Goal: Task Accomplishment & Management: Manage account settings

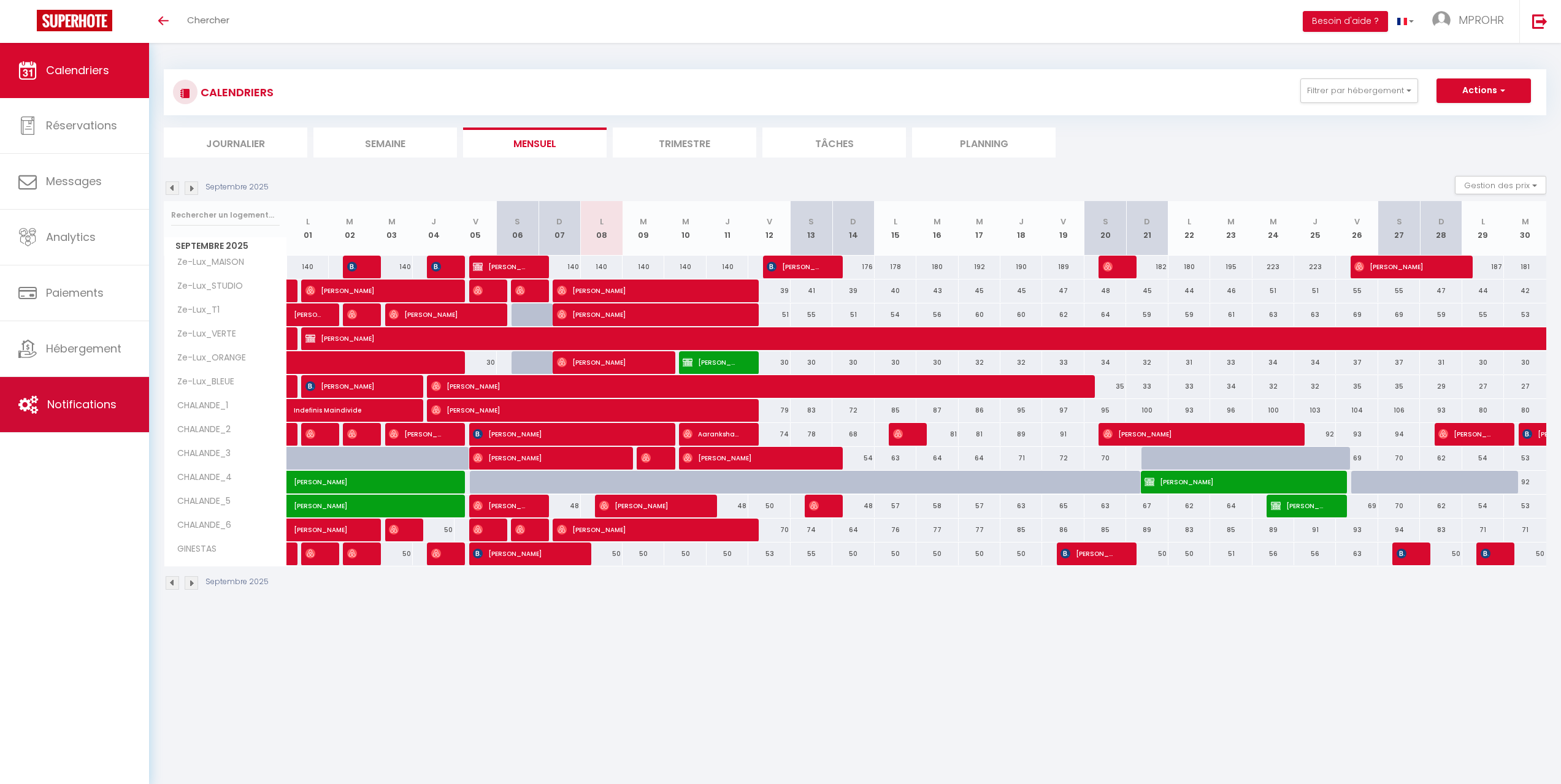
click at [55, 402] on span "Notifications" at bounding box center [82, 404] width 69 height 15
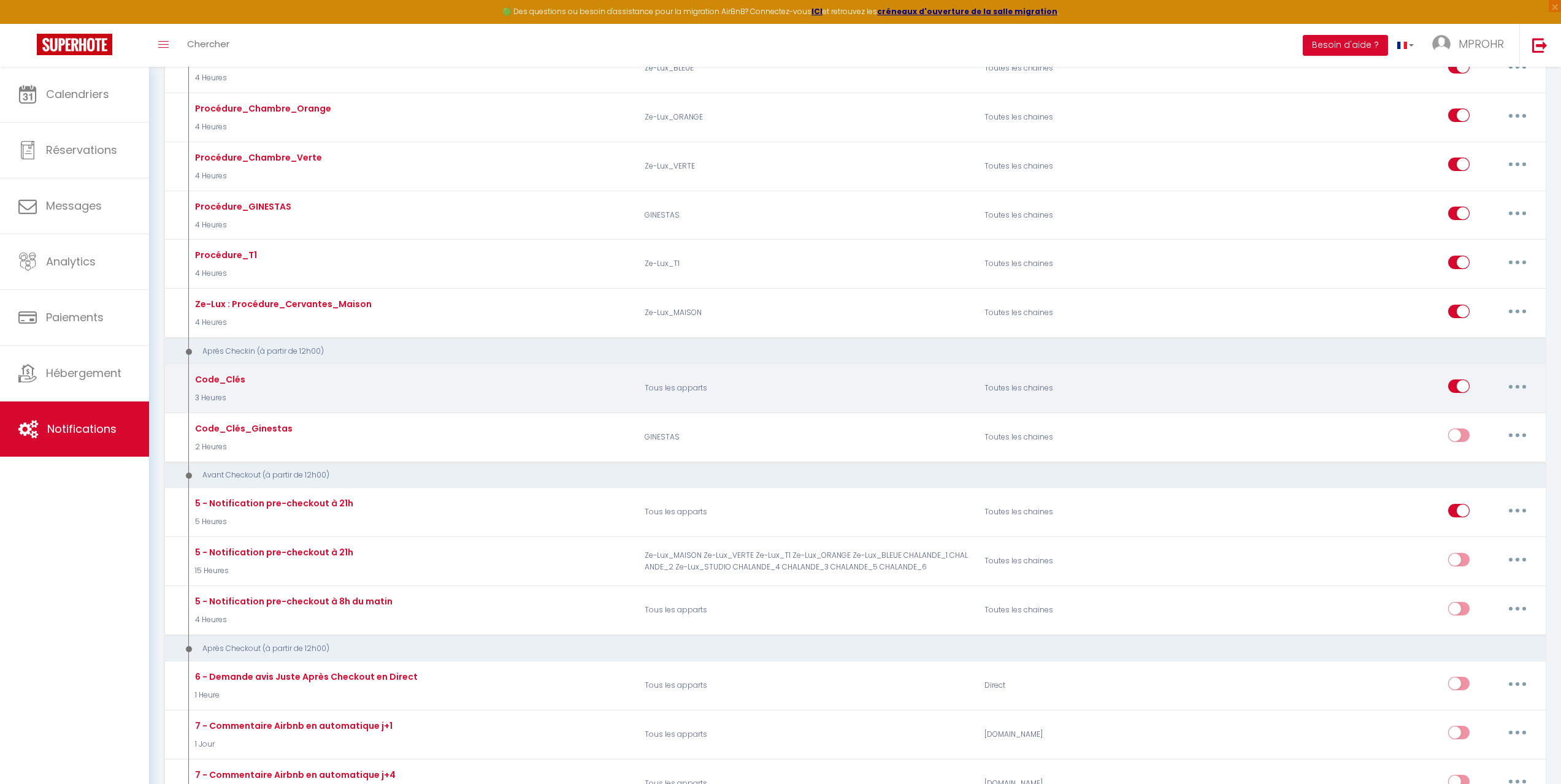
scroll to position [1042, 0]
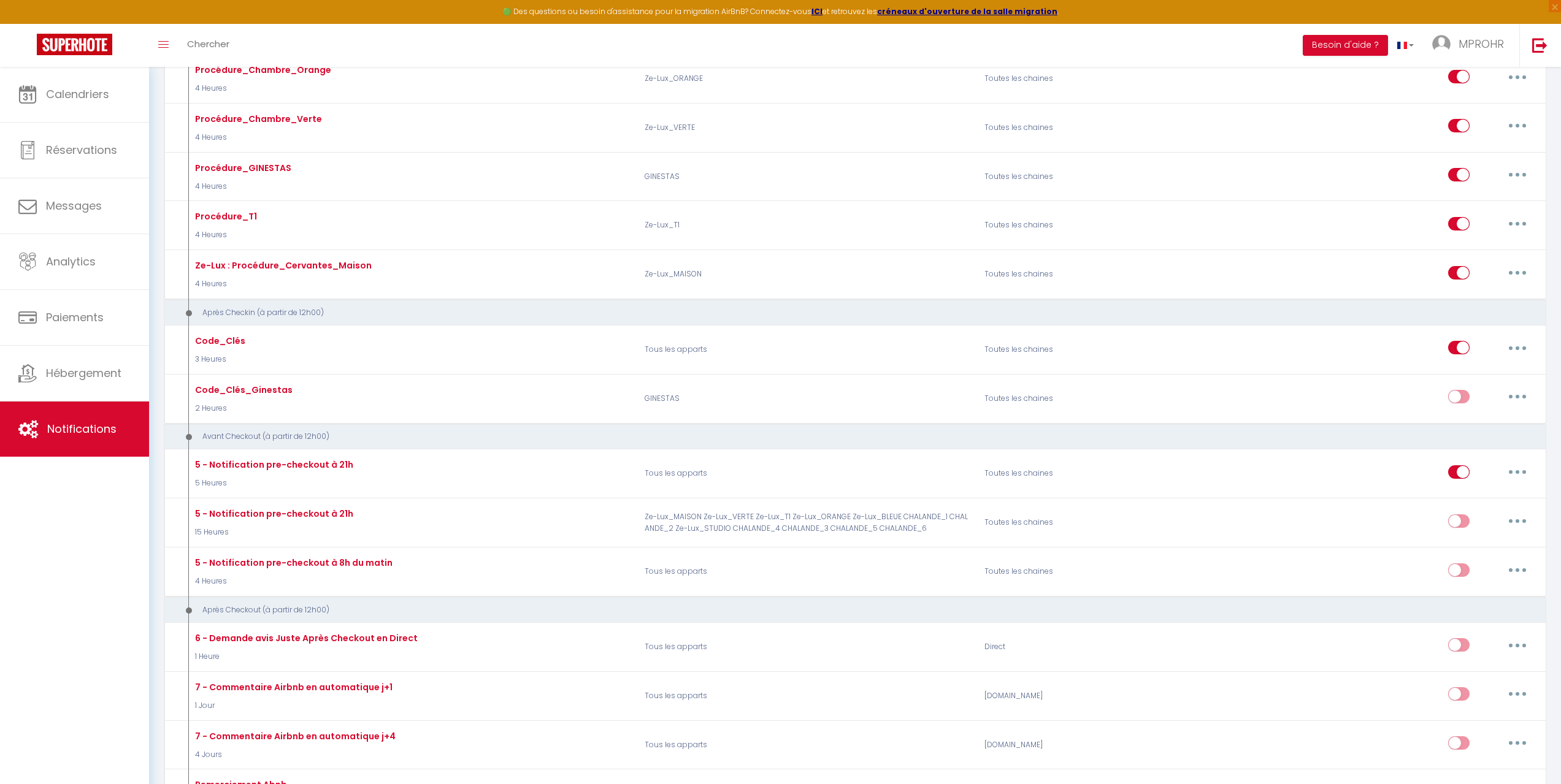
click at [1518, 350] on div at bounding box center [1448, 416] width 197 height 784
click at [1509, 345] on div at bounding box center [1448, 416] width 197 height 784
click at [1513, 346] on div at bounding box center [1448, 416] width 197 height 784
click at [1505, 349] on div at bounding box center [1448, 416] width 197 height 784
click at [1513, 349] on div at bounding box center [1448, 416] width 197 height 784
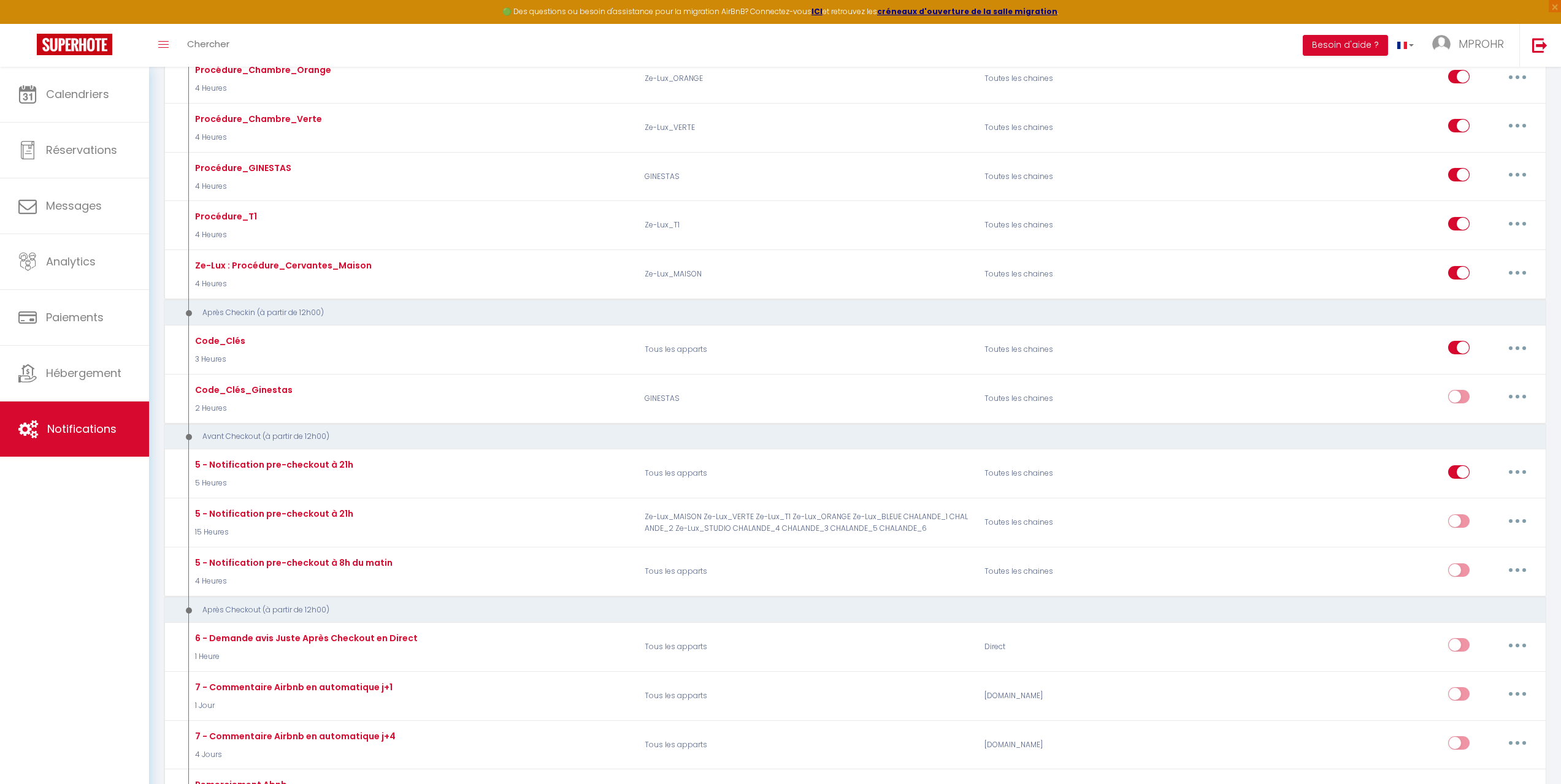
click at [1518, 346] on div at bounding box center [1448, 416] width 197 height 784
click at [1518, 346] on div at bounding box center [1448, 416] width 197 height 784
drag, startPoint x: 1522, startPoint y: 346, endPoint x: 1530, endPoint y: 335, distance: 13.6
click at [1523, 341] on div at bounding box center [1448, 416] width 197 height 784
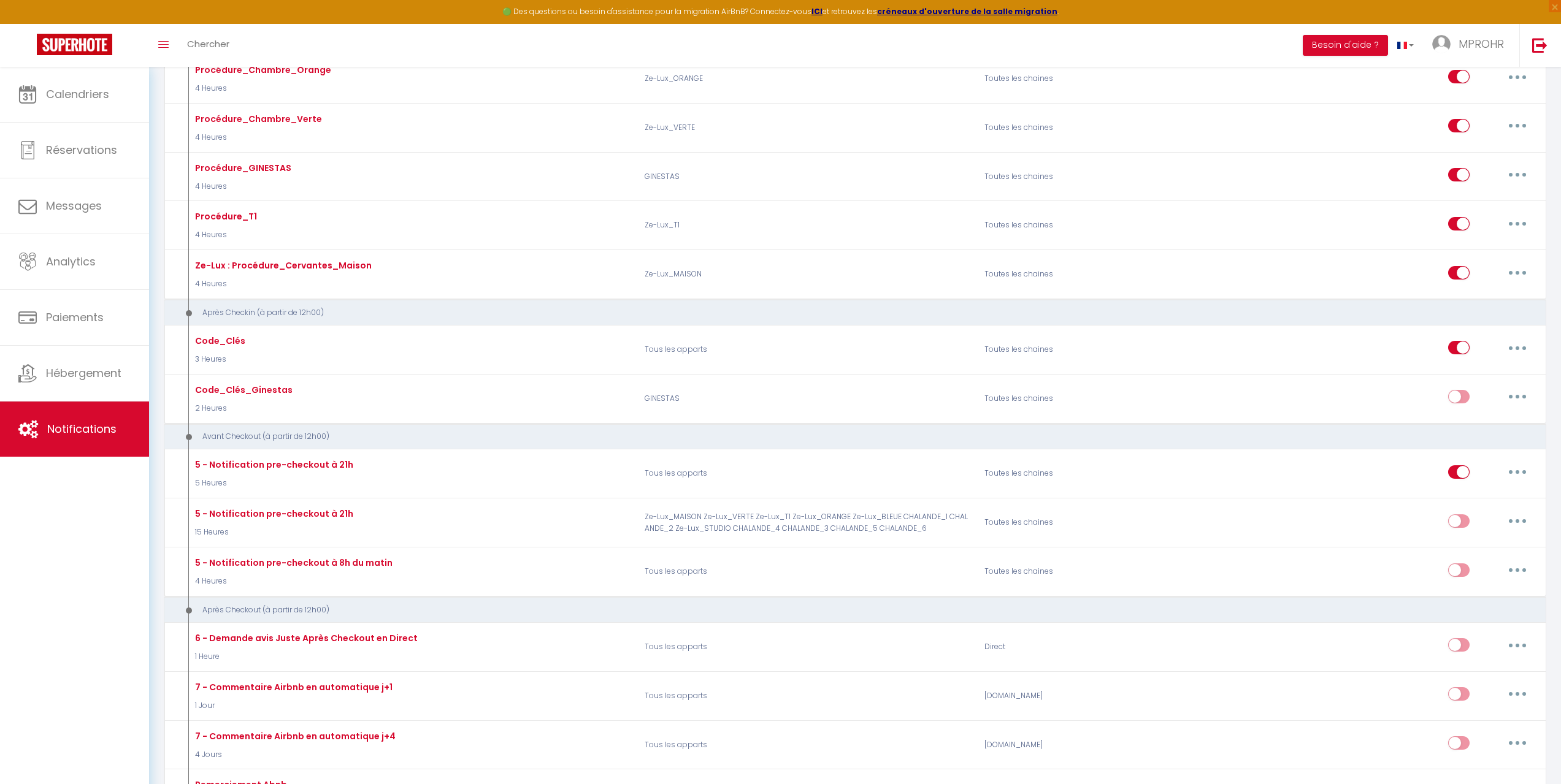
click at [1526, 337] on div at bounding box center [1448, 416] width 197 height 784
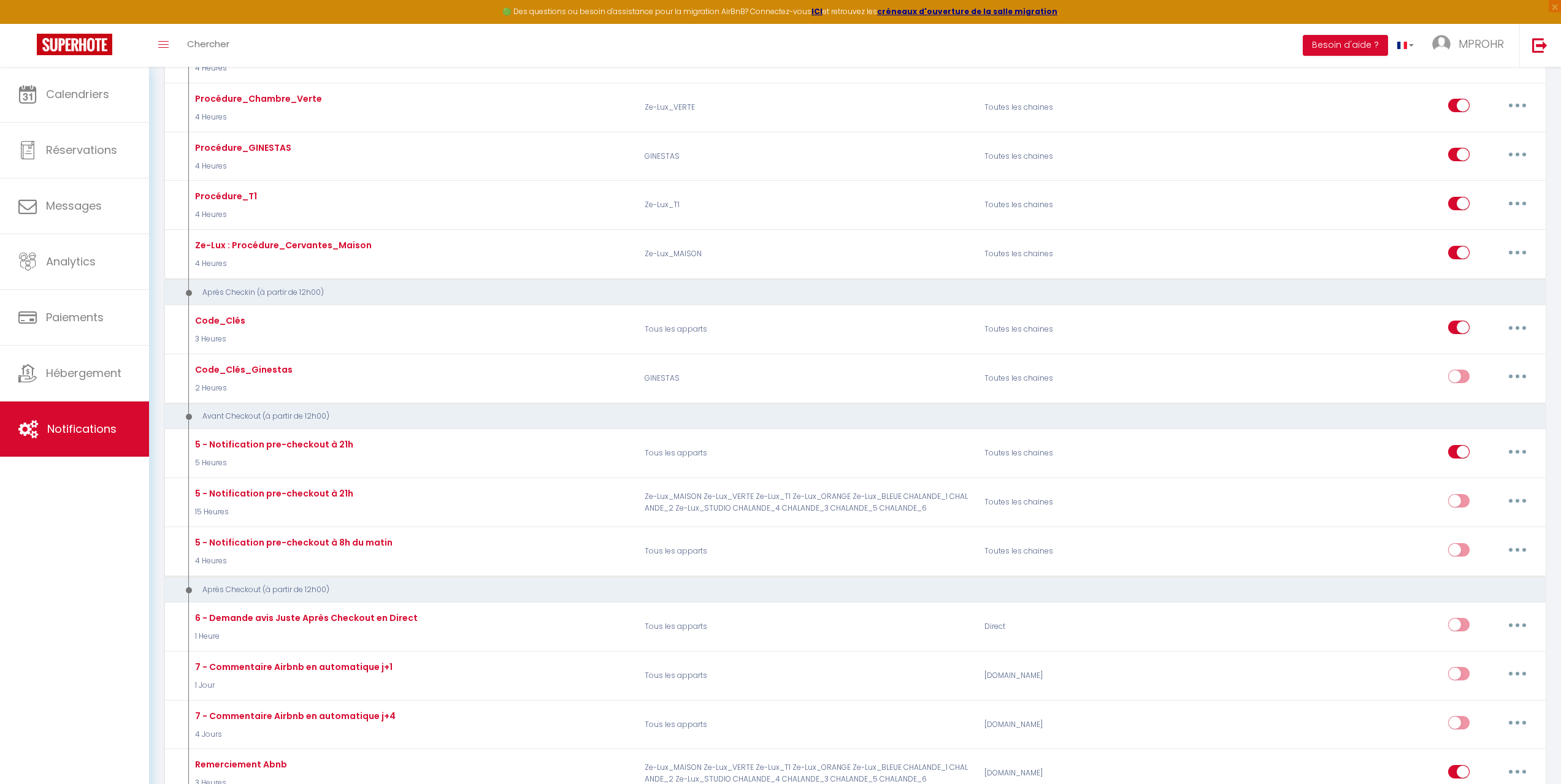
scroll to position [1104, 0]
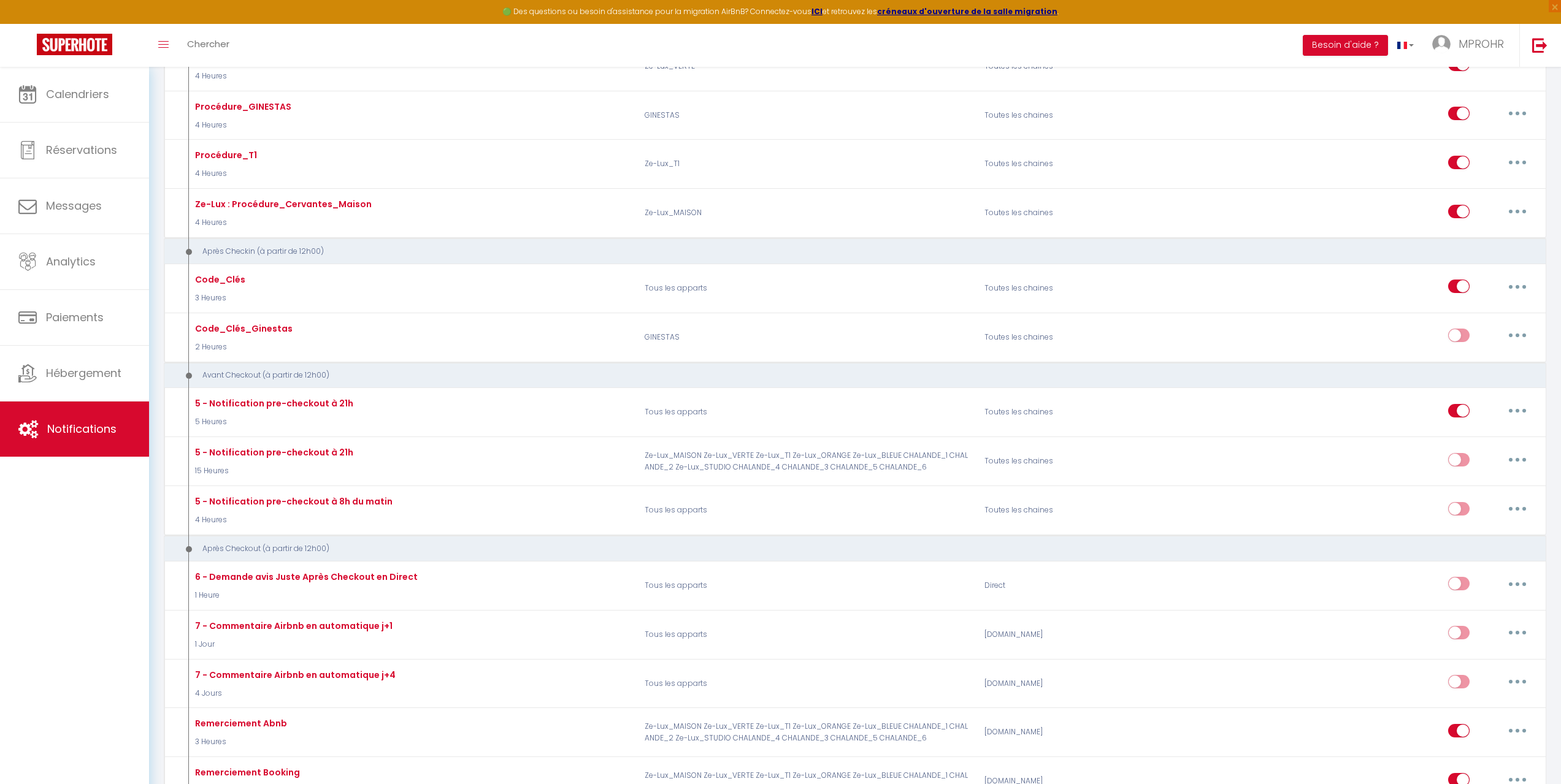
click at [1524, 282] on div at bounding box center [1448, 416] width 197 height 784
drag, startPoint x: 1518, startPoint y: 293, endPoint x: 1527, endPoint y: 293, distance: 9.0
click at [1521, 293] on div at bounding box center [1448, 416] width 197 height 784
drag, startPoint x: 1530, startPoint y: 291, endPoint x: 1520, endPoint y: 290, distance: 10.0
click at [1523, 290] on div at bounding box center [1448, 416] width 197 height 784
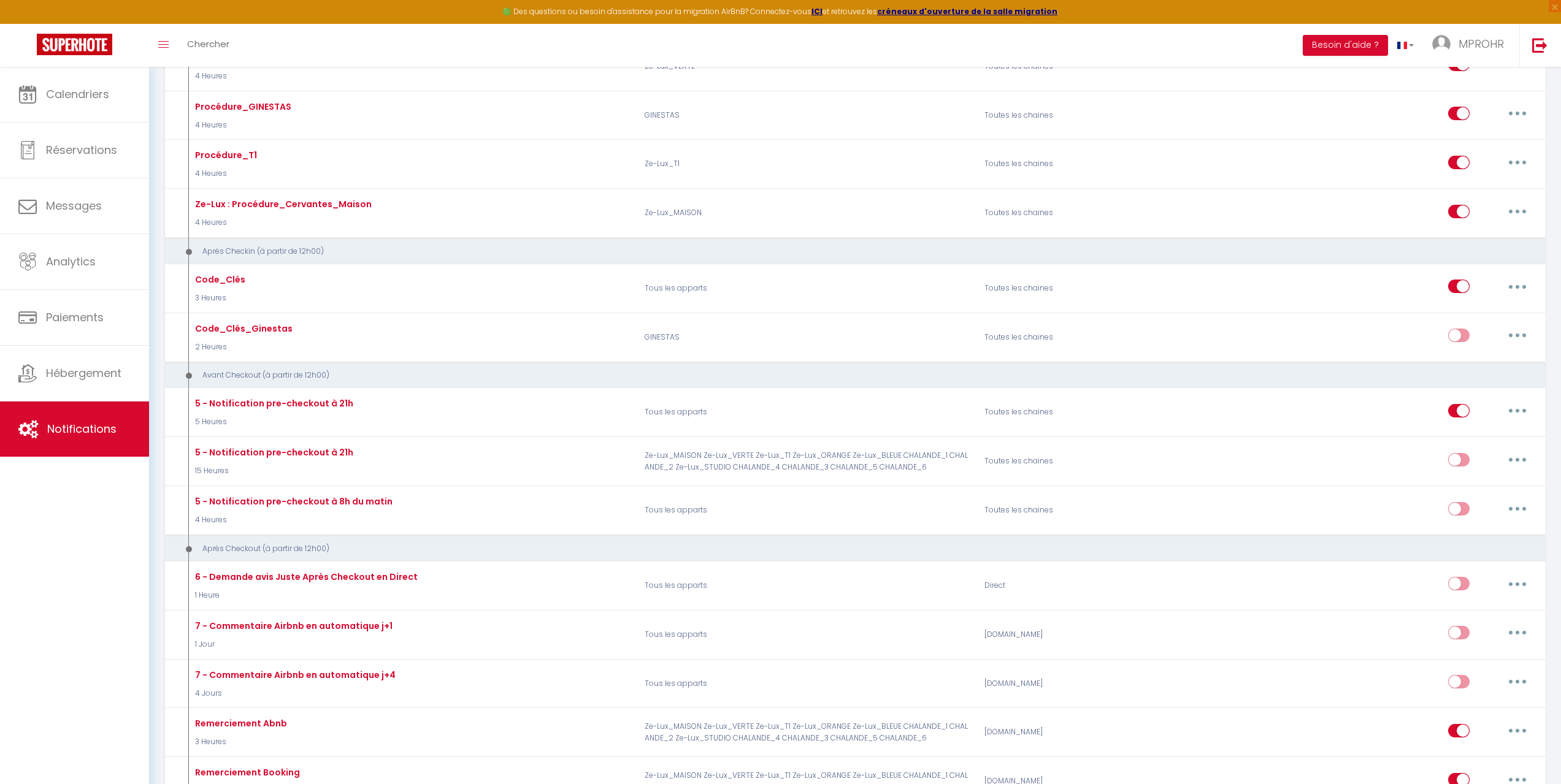
click at [1520, 290] on div at bounding box center [1448, 416] width 197 height 784
click at [1453, 288] on div at bounding box center [1448, 416] width 197 height 784
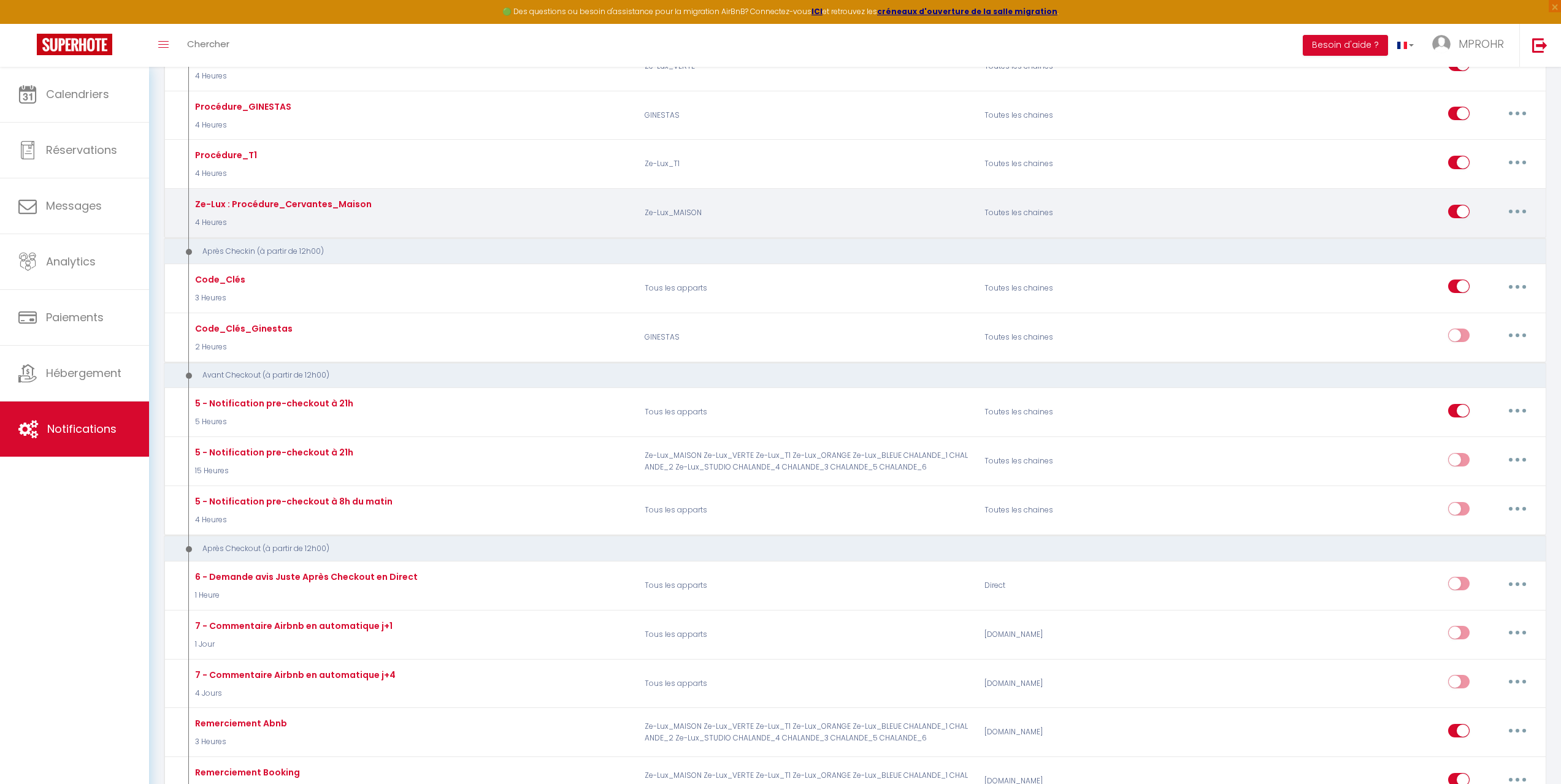
click at [1143, 237] on div "Ze-Lux : Procédure_Cervantes_Maison 4 Heures Ze-Lux_MAISON Toutes les chaines E…" at bounding box center [855, 213] width 1383 height 50
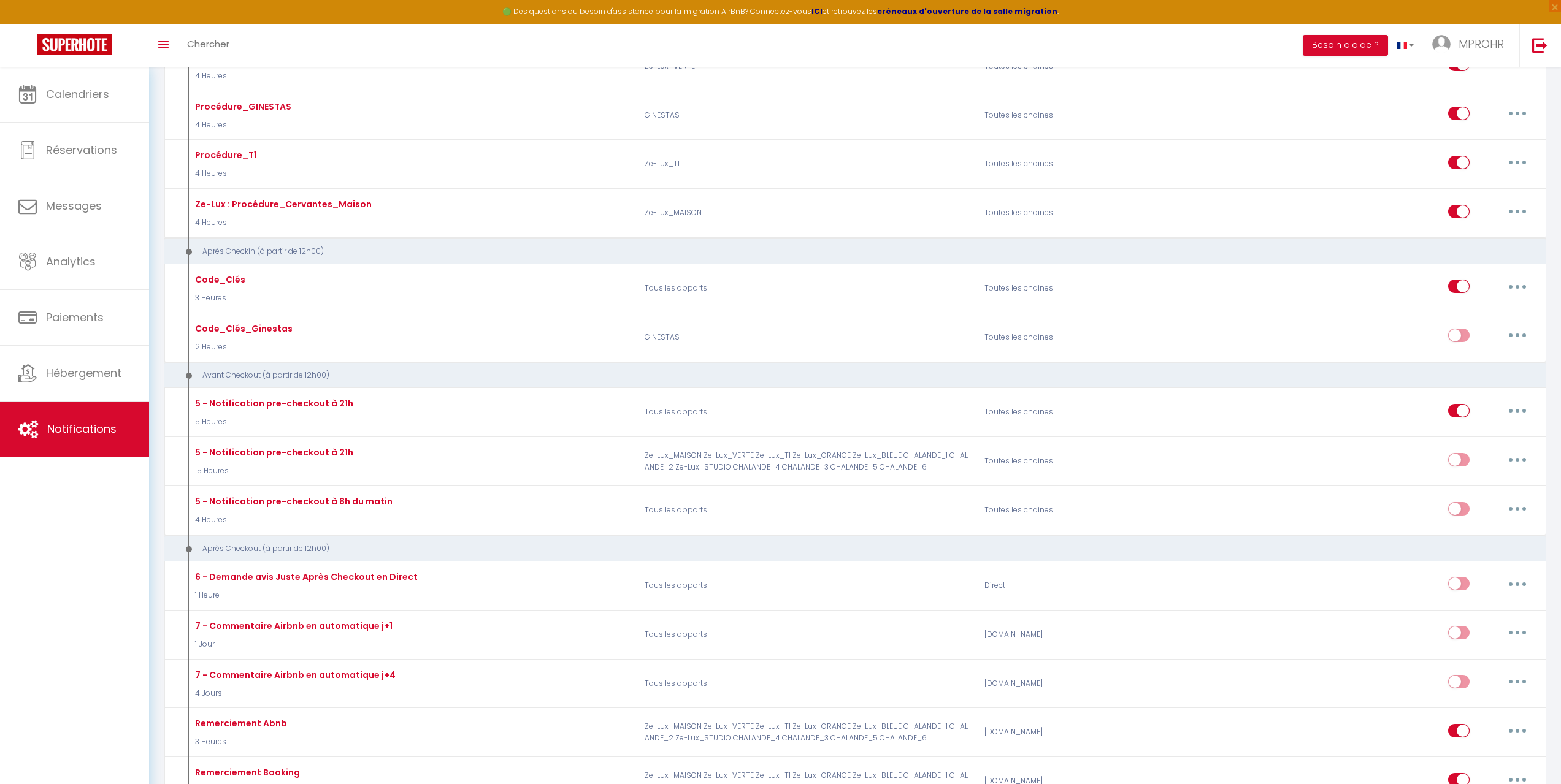
drag, startPoint x: 1143, startPoint y: 237, endPoint x: 1068, endPoint y: 257, distance: 77.6
click at [1140, 239] on div "Après la réservation Demande EMPREINTE Caution 1500€ Piscine (à finaliser) Immé…" at bounding box center [855, 591] width 1383 height 2964
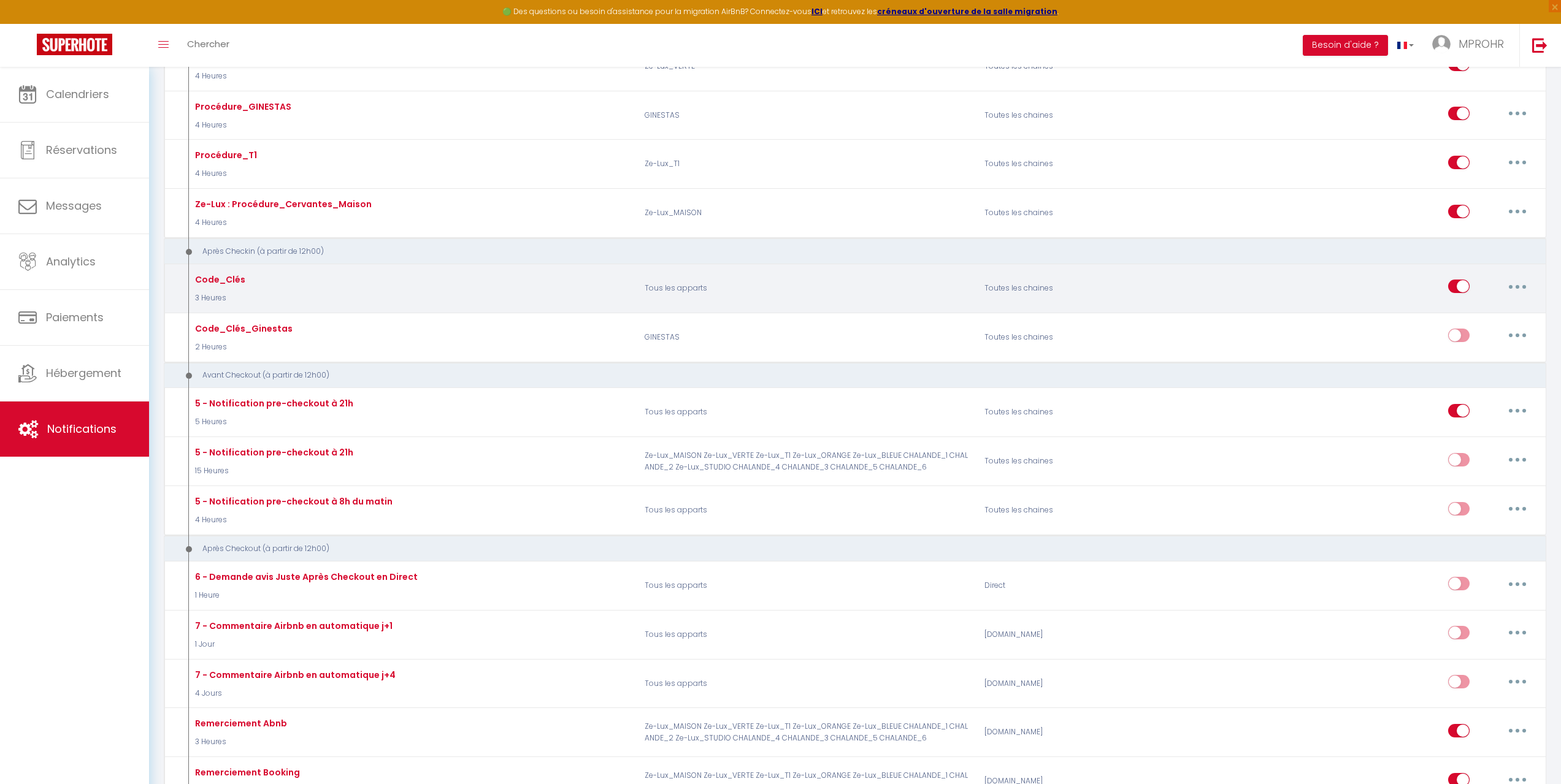
click at [874, 281] on p "Tous les apparts" at bounding box center [806, 288] width 340 height 36
drag, startPoint x: 727, startPoint y: 284, endPoint x: 822, endPoint y: 281, distance: 95.0
click at [806, 281] on div "Code_Clés 3 Heures Tous les apparts Toutes les chaines Editer Dupliquer Tester …" at bounding box center [863, 288] width 1359 height 36
click at [822, 281] on p "Tous les apparts" at bounding box center [806, 288] width 340 height 36
click at [1223, 286] on div "Editer Dupliquer Tester Supprimer" at bounding box center [1373, 288] width 340 height 36
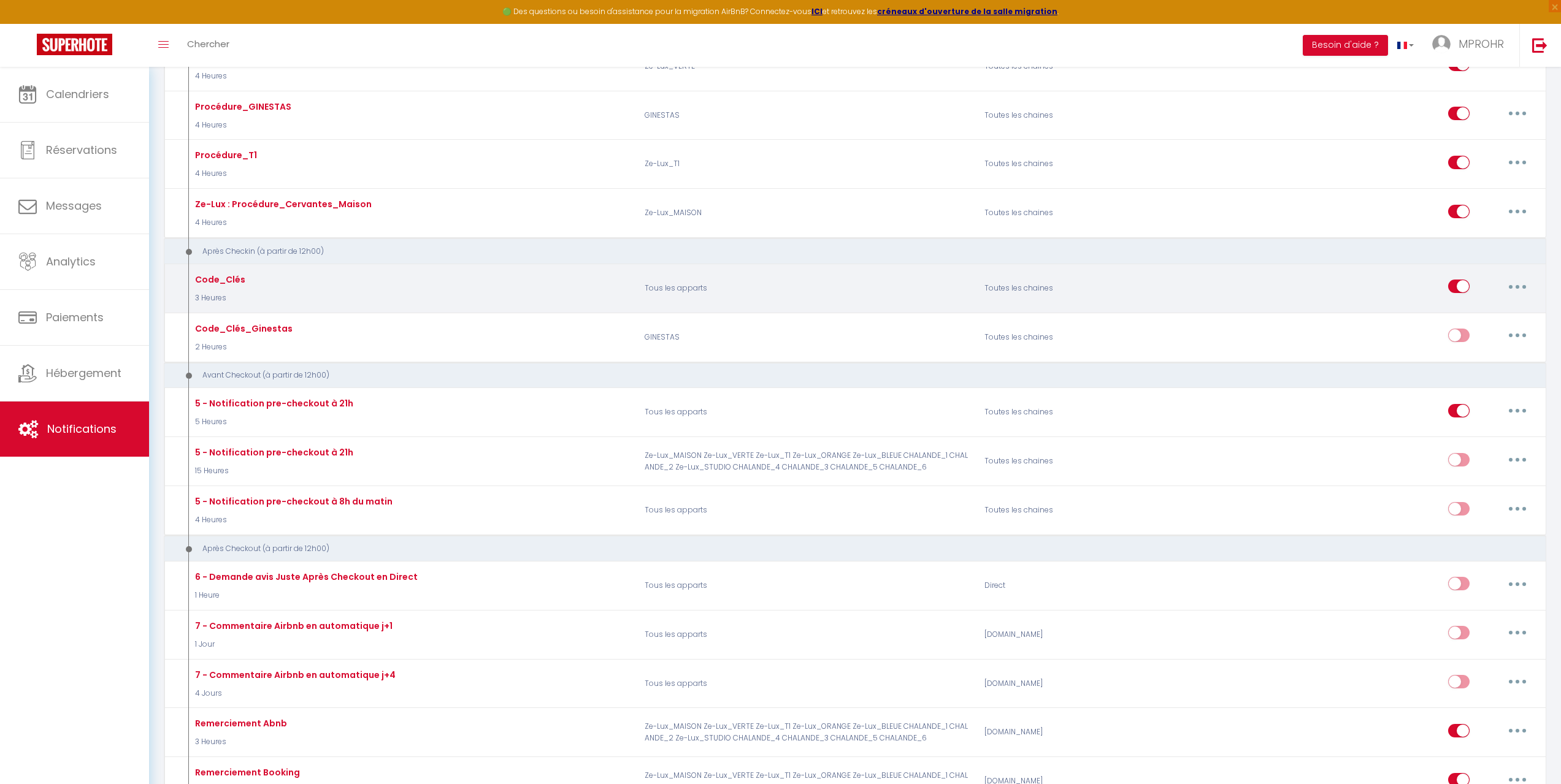
click at [1208, 275] on div "Editer Dupliquer Tester Supprimer" at bounding box center [1373, 288] width 340 height 36
click at [1226, 288] on div "Editer Dupliquer Tester Supprimer" at bounding box center [1373, 288] width 340 height 36
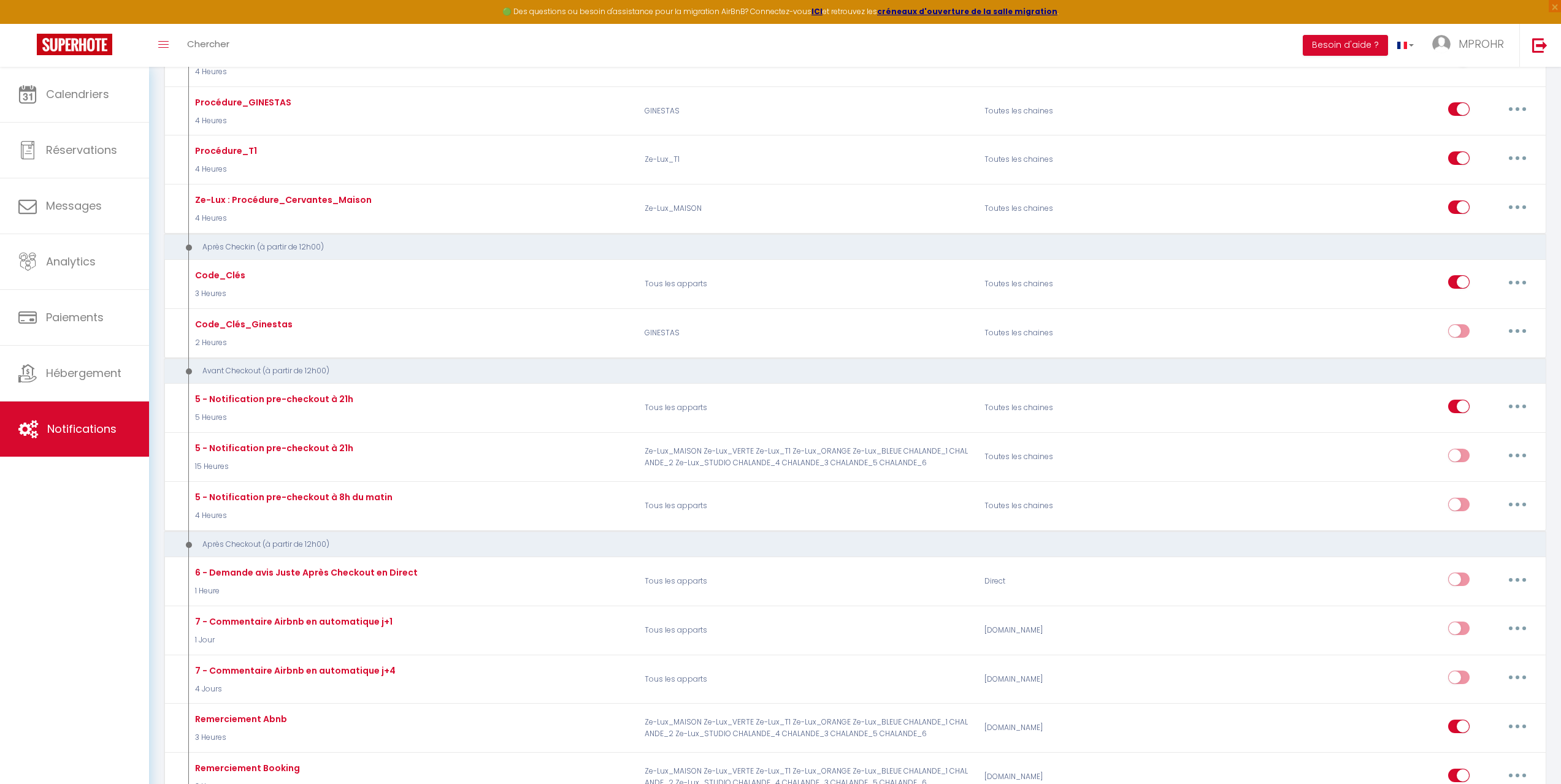
scroll to position [1165, 0]
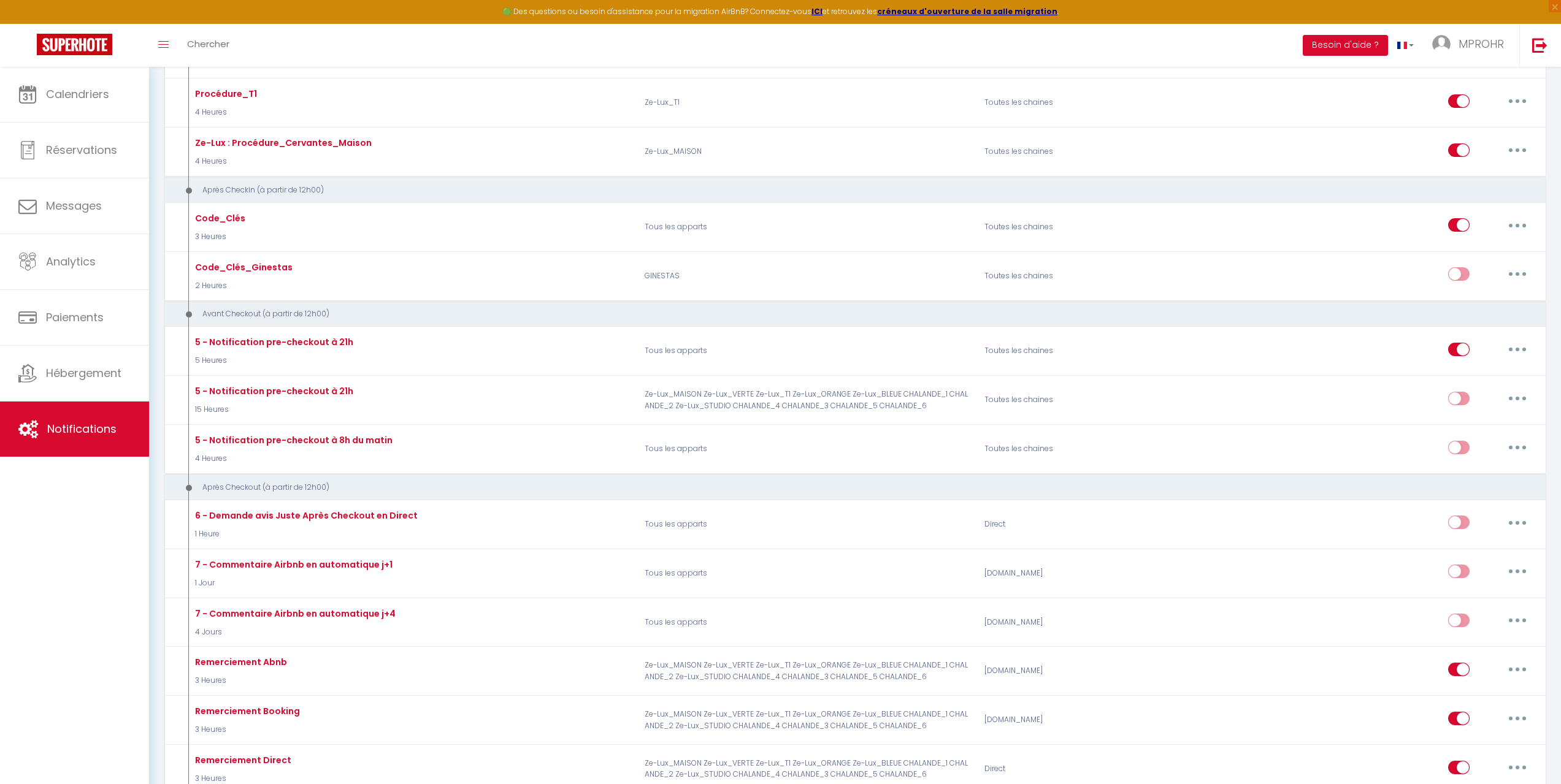
drag, startPoint x: 1503, startPoint y: 213, endPoint x: 1508, endPoint y: 226, distance: 13.9
click at [1504, 218] on div at bounding box center [1448, 416] width 197 height 784
click at [1511, 227] on div at bounding box center [1448, 416] width 197 height 784
click at [1515, 227] on div at bounding box center [1448, 416] width 197 height 784
click at [1516, 227] on div at bounding box center [1448, 416] width 197 height 784
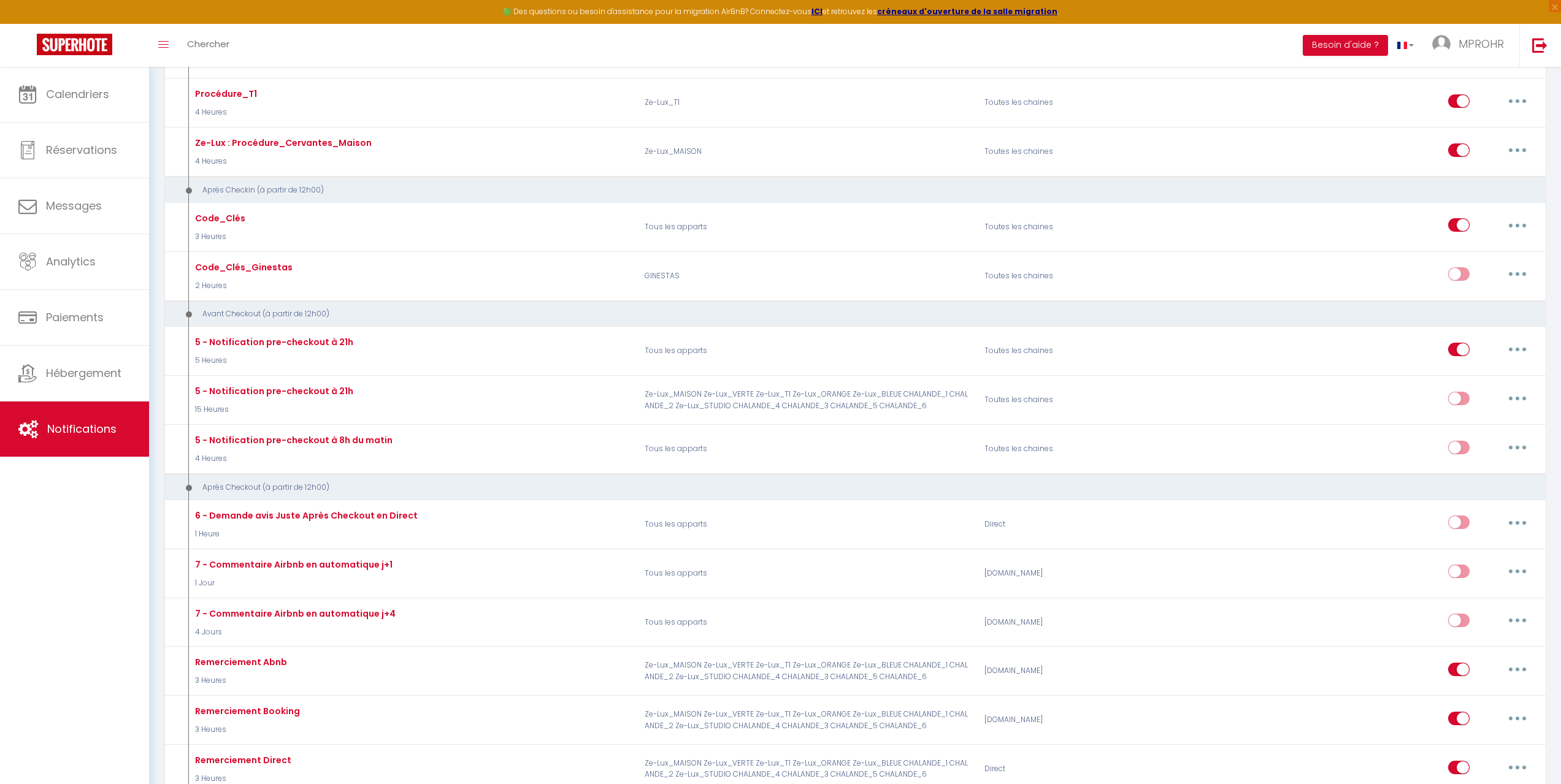
click at [1516, 227] on div at bounding box center [1448, 416] width 197 height 784
click at [1531, 223] on div at bounding box center [1448, 416] width 197 height 784
drag, startPoint x: 1515, startPoint y: 219, endPoint x: 1520, endPoint y: 237, distance: 18.7
click at [1514, 227] on div at bounding box center [1448, 416] width 197 height 784
click at [1522, 237] on div at bounding box center [1448, 416] width 197 height 784
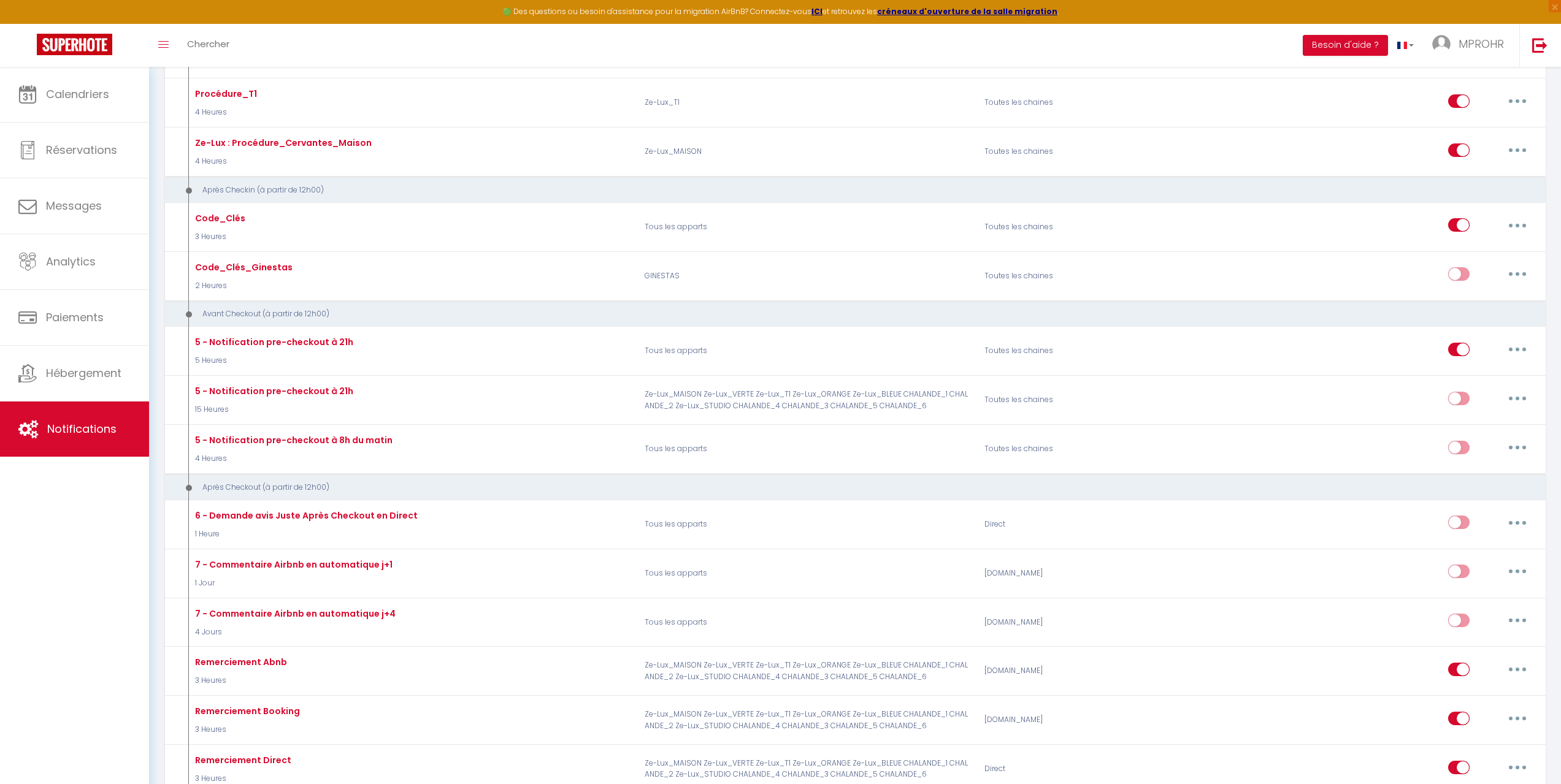
click at [1460, 225] on div at bounding box center [1448, 416] width 197 height 784
click at [1457, 228] on div at bounding box center [1448, 416] width 197 height 784
click at [1503, 158] on div at bounding box center [1448, 416] width 197 height 784
click at [1517, 156] on div at bounding box center [1448, 416] width 197 height 784
click at [1520, 148] on div at bounding box center [1448, 416] width 197 height 784
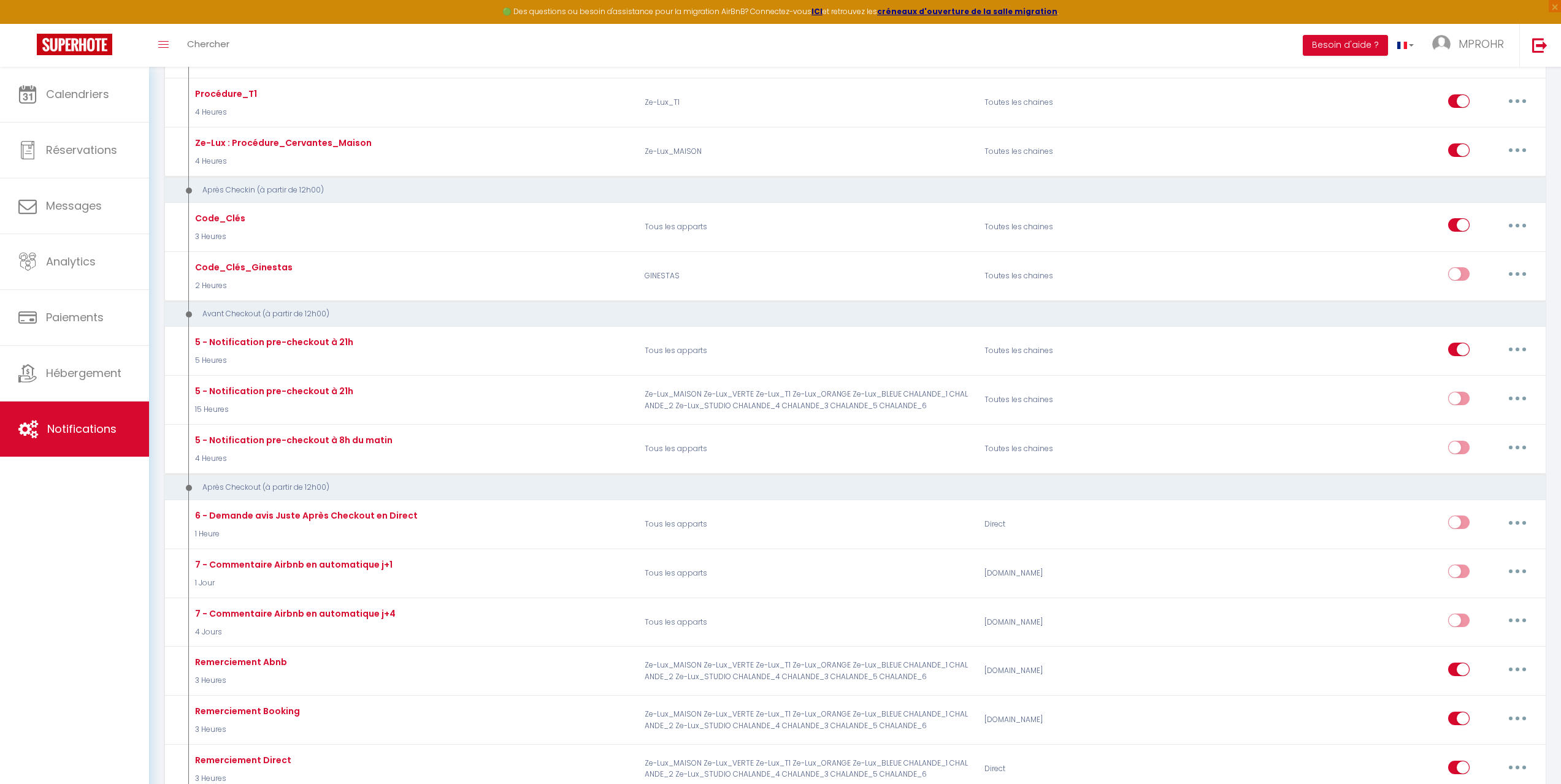
click at [1516, 149] on div at bounding box center [1448, 416] width 197 height 784
click at [1522, 148] on div at bounding box center [1448, 416] width 197 height 784
drag, startPoint x: 1512, startPoint y: 145, endPoint x: 1513, endPoint y: 161, distance: 16.0
click at [1510, 151] on div at bounding box center [1448, 416] width 197 height 784
drag, startPoint x: 1530, startPoint y: 148, endPoint x: 1518, endPoint y: 140, distance: 14.4
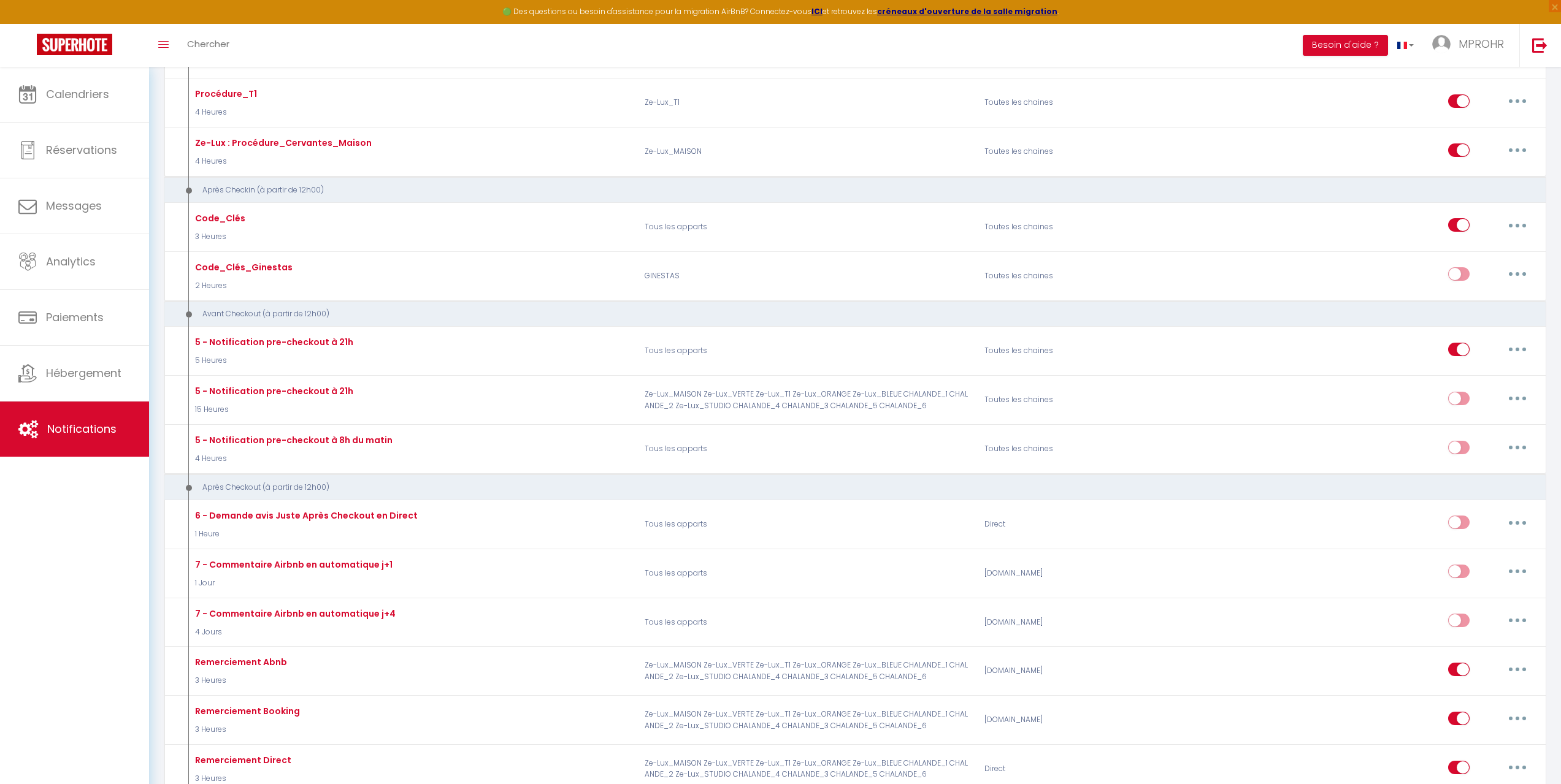
click at [1526, 142] on div at bounding box center [1448, 416] width 197 height 784
drag, startPoint x: 1518, startPoint y: 140, endPoint x: 1515, endPoint y: 146, distance: 6.7
click at [1515, 142] on div at bounding box center [1448, 416] width 197 height 784
click at [1521, 154] on div at bounding box center [1448, 416] width 197 height 784
drag, startPoint x: 1521, startPoint y: 154, endPoint x: 1440, endPoint y: 147, distance: 81.3
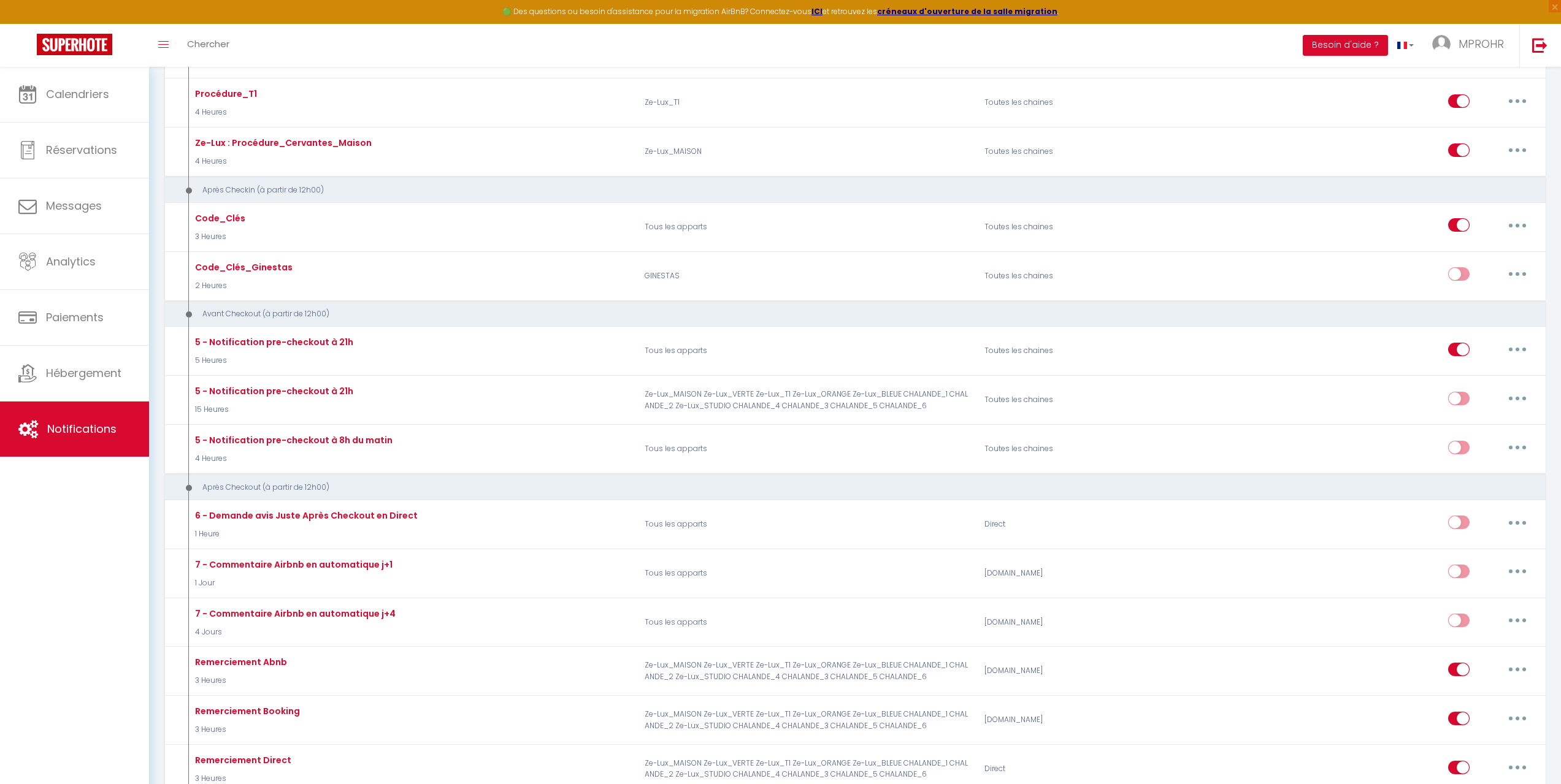
click at [1516, 156] on div at bounding box center [1448, 416] width 197 height 784
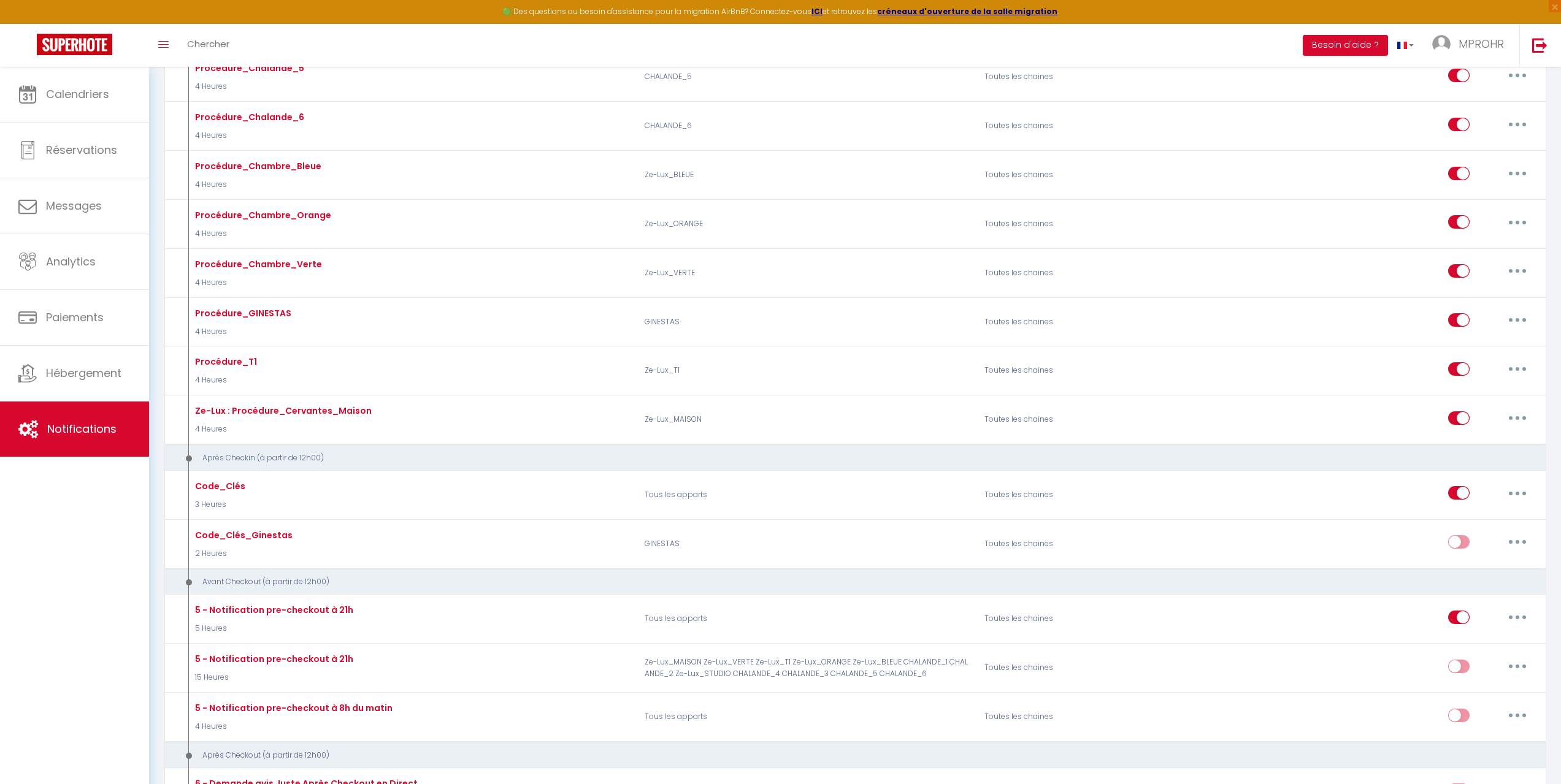
scroll to position [858, 0]
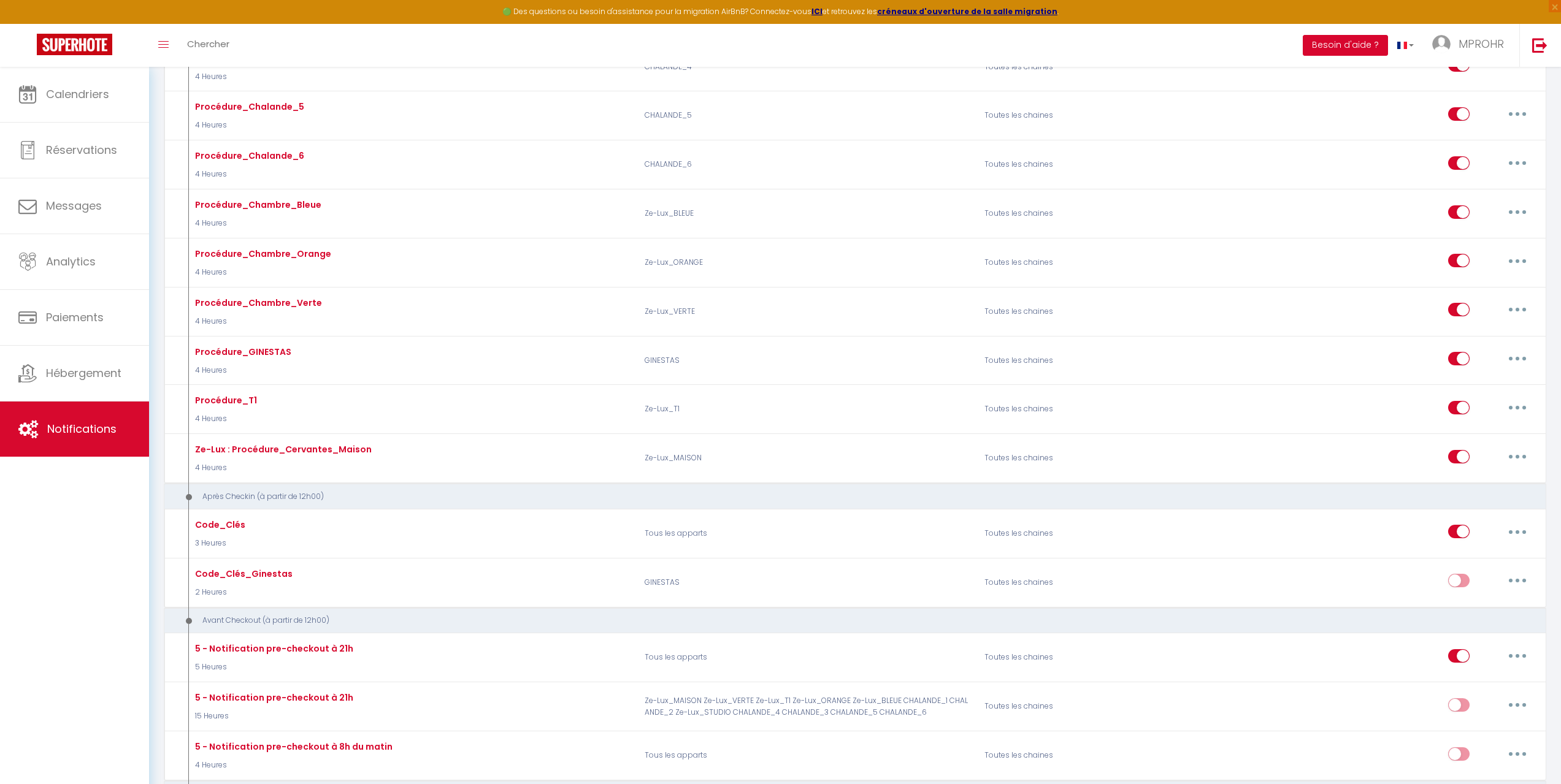
click at [1343, 45] on button "Besoin d'aide ?" at bounding box center [1346, 45] width 85 height 21
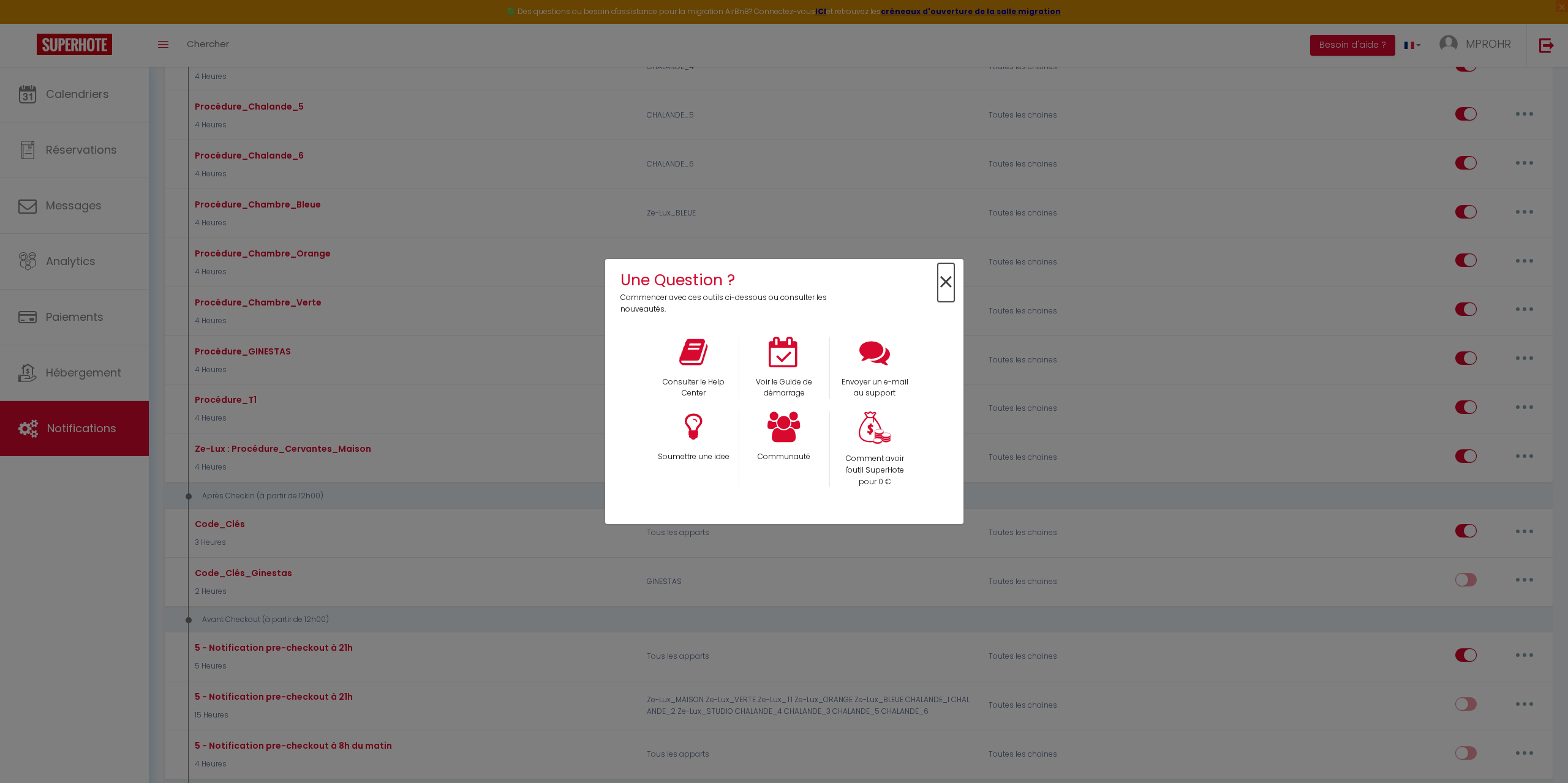
click at [943, 281] on span "×" at bounding box center [946, 283] width 16 height 39
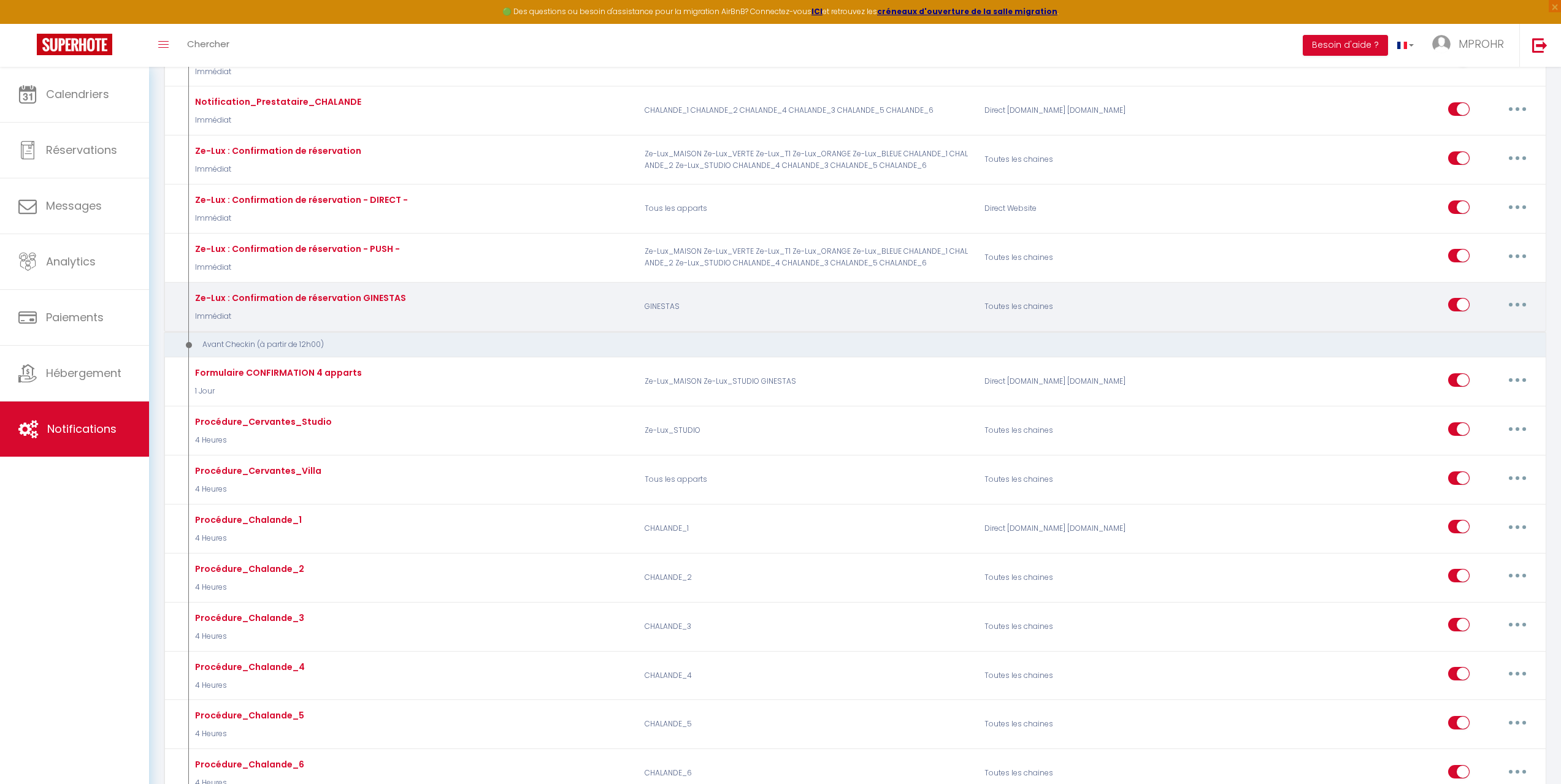
scroll to position [0, 0]
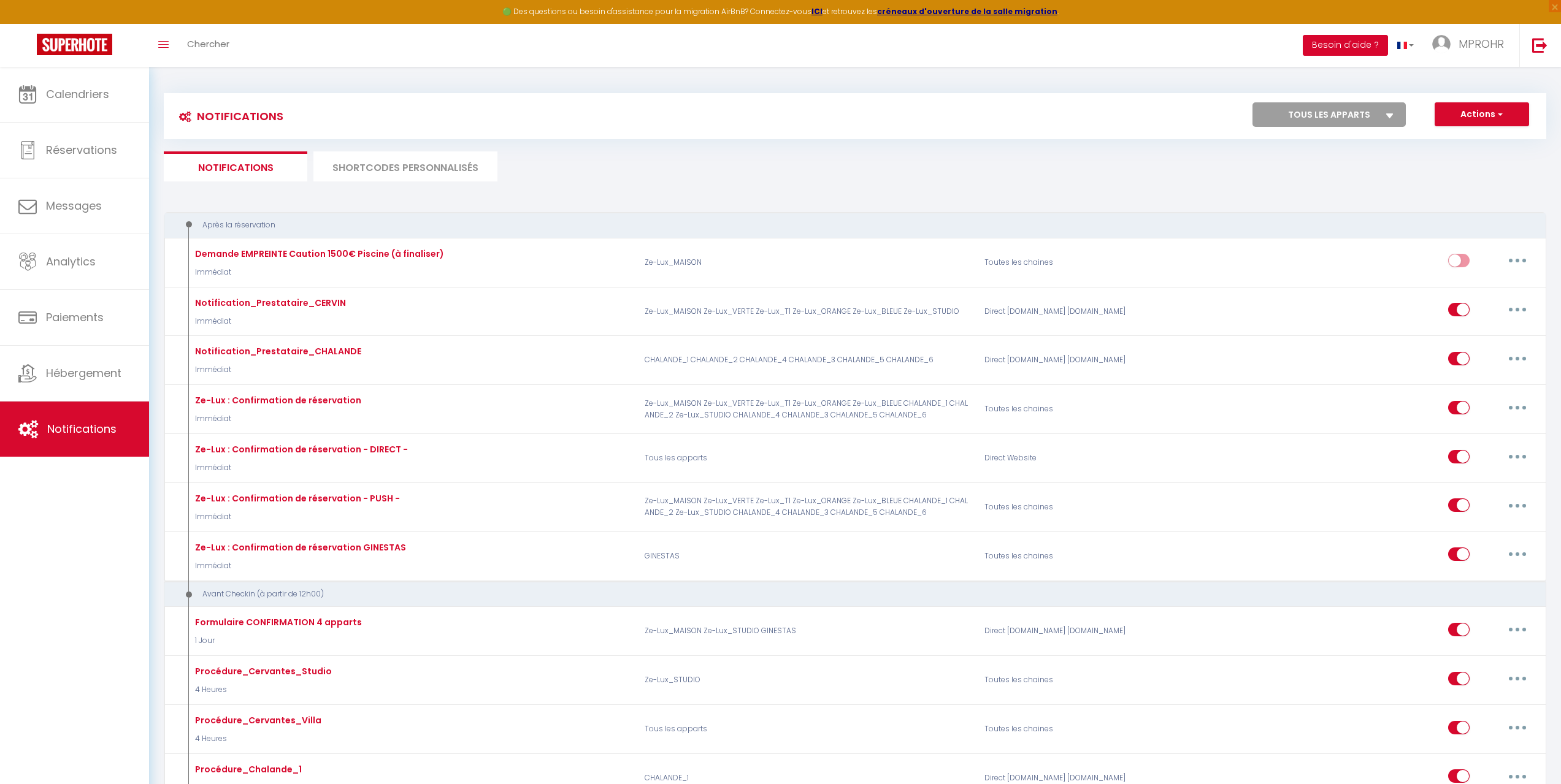
click at [1328, 44] on button "Besoin d'aide ?" at bounding box center [1346, 45] width 85 height 21
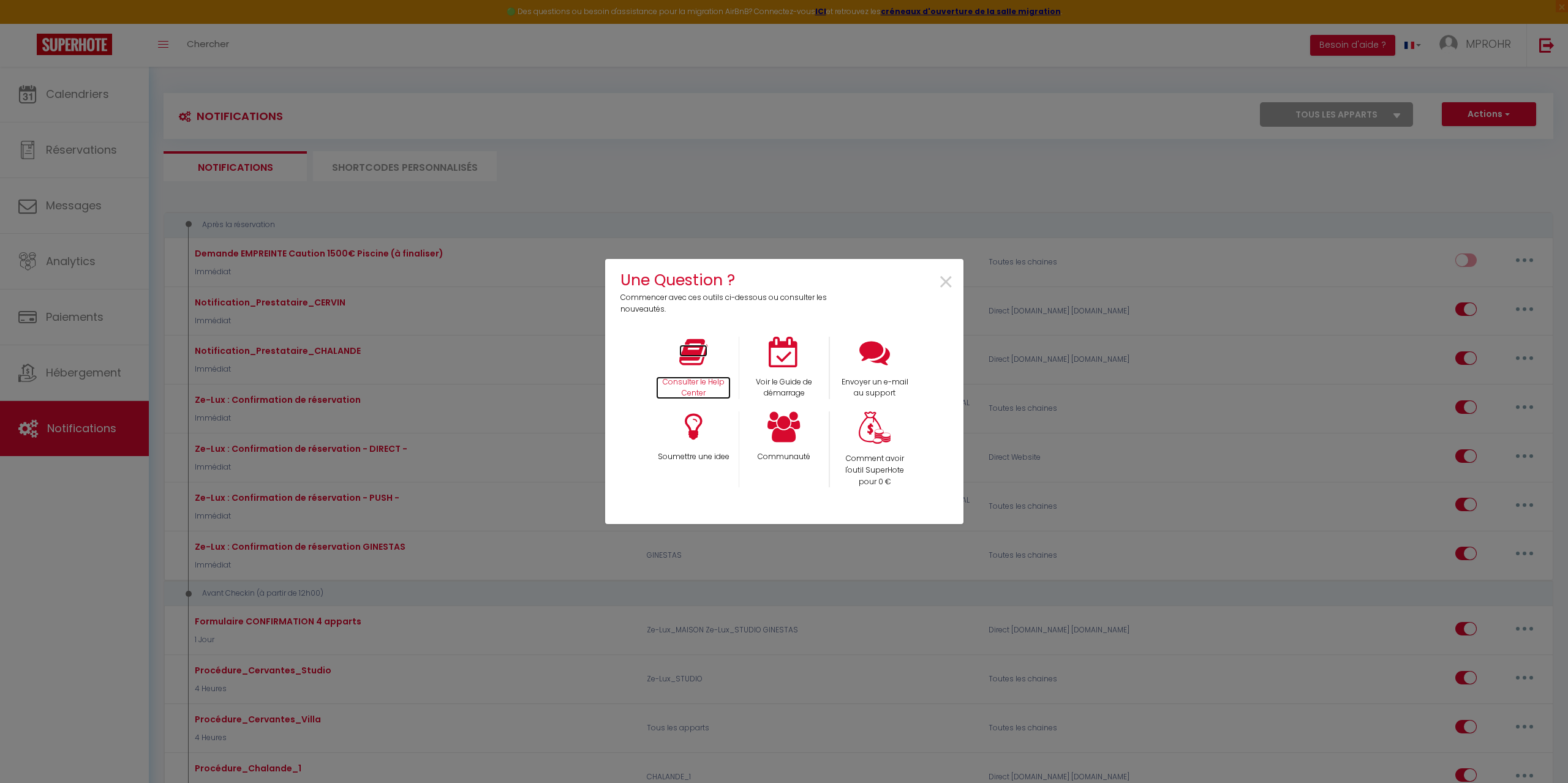
click at [699, 359] on icon at bounding box center [693, 352] width 28 height 31
click at [936, 280] on div "×" at bounding box center [903, 292] width 119 height 47
click at [945, 281] on span "×" at bounding box center [946, 283] width 16 height 39
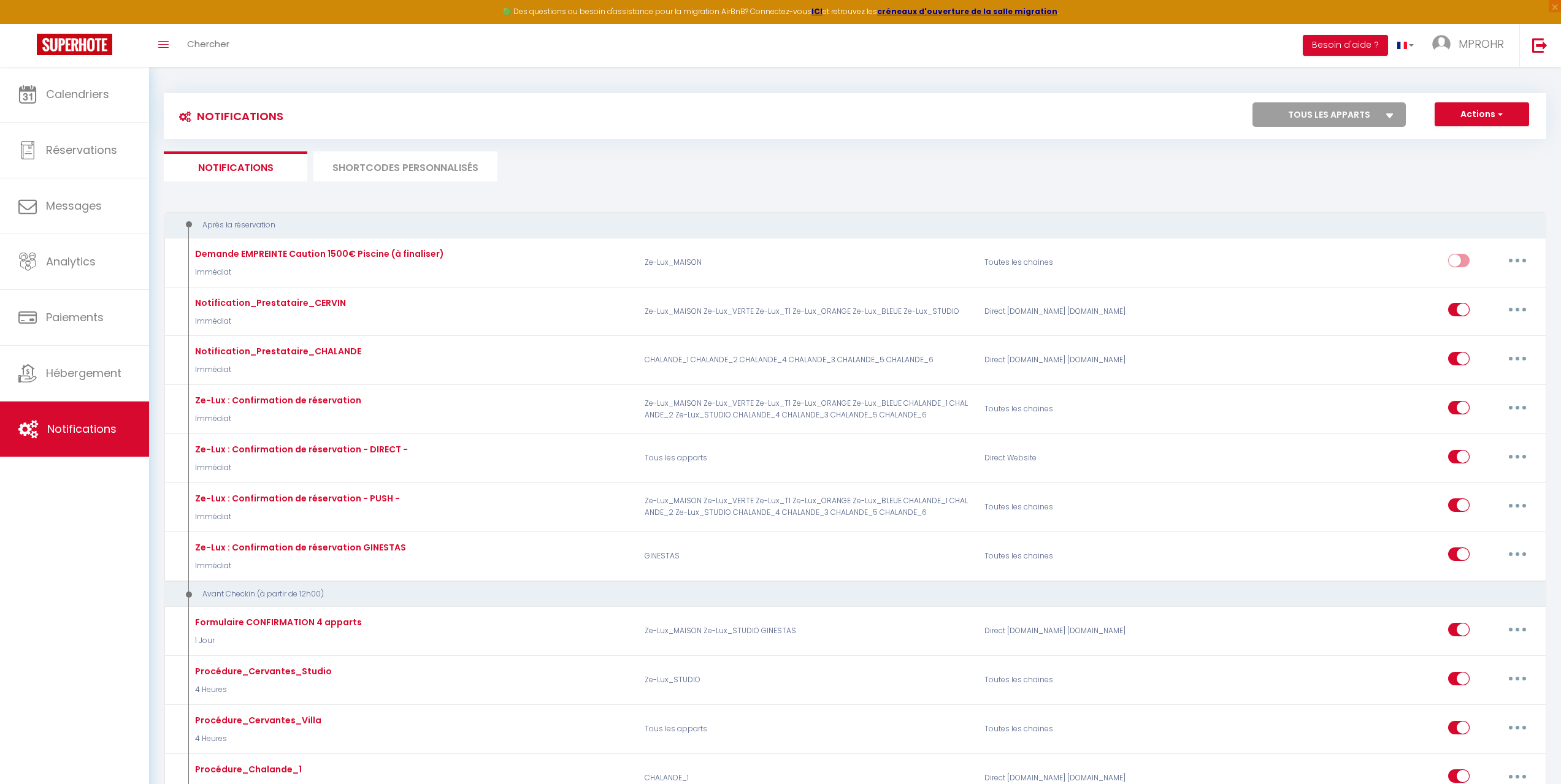
click at [762, 152] on ul "Notifications SHORTCODES PERSONNALISÉS" at bounding box center [855, 166] width 1383 height 30
click at [771, 175] on ul "Notifications SHORTCODES PERSONNALISÉS" at bounding box center [855, 166] width 1383 height 30
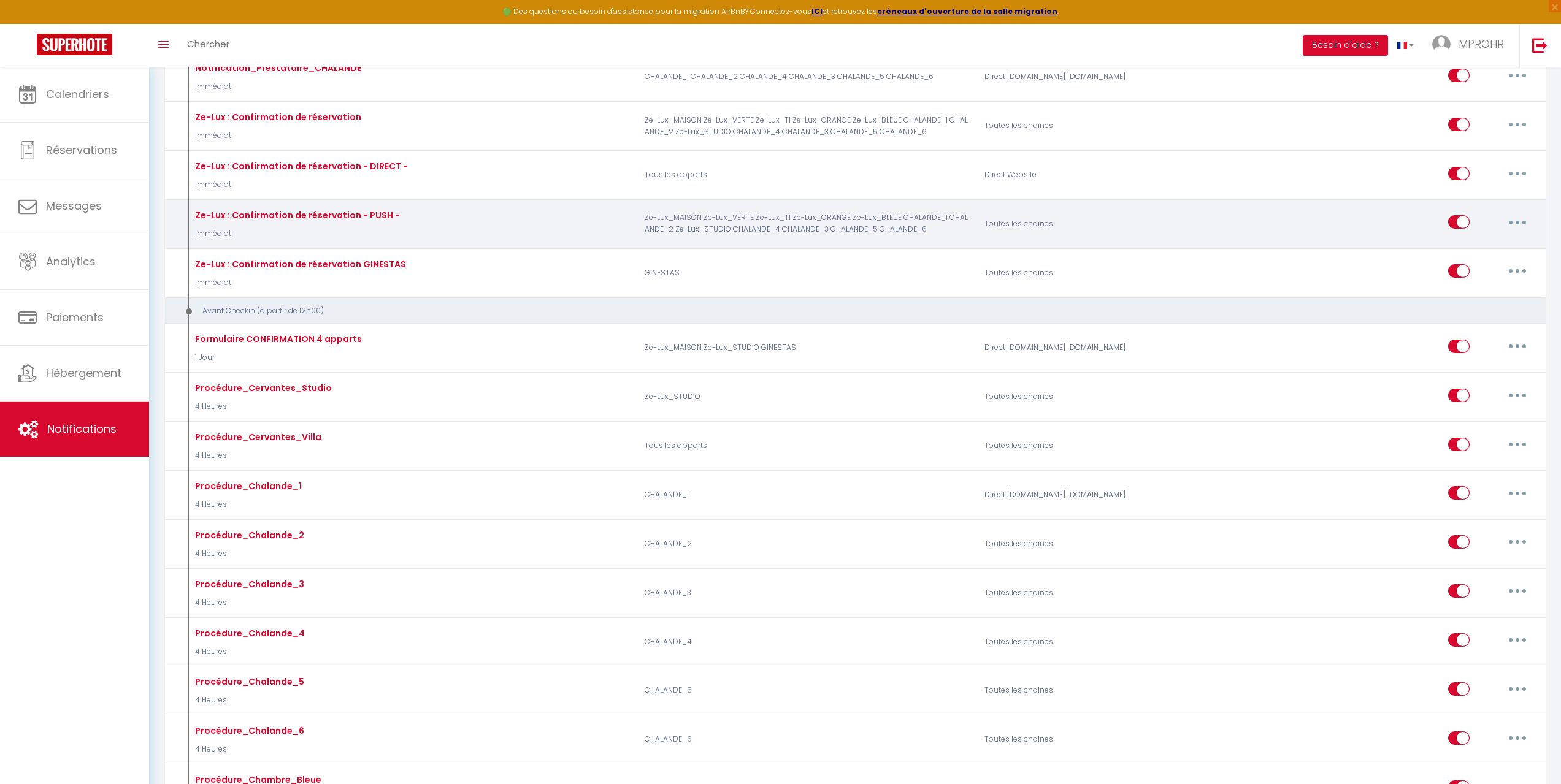
scroll to position [368, 0]
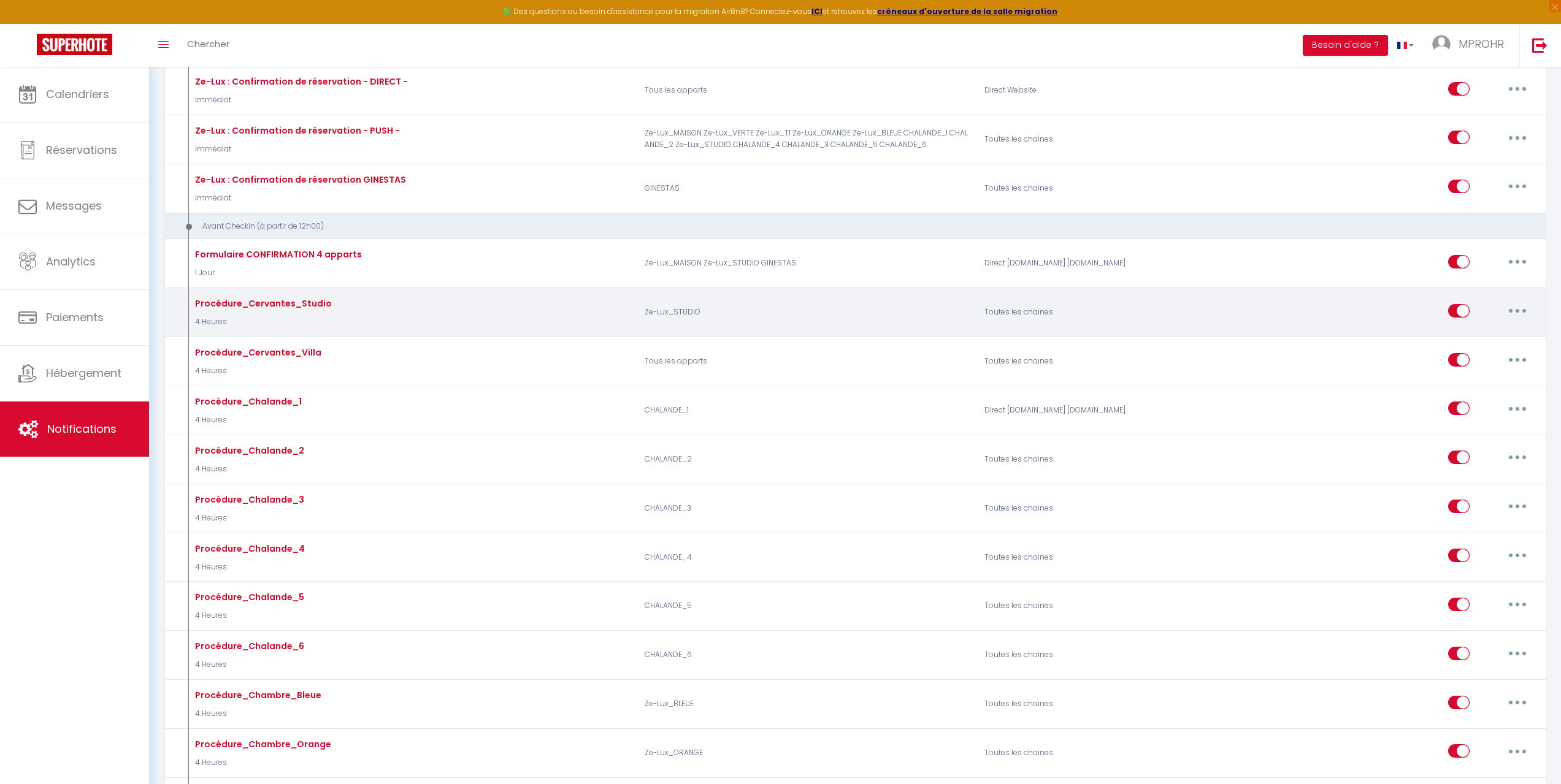
click at [1161, 310] on div "Toutes les chaines" at bounding box center [1089, 313] width 226 height 36
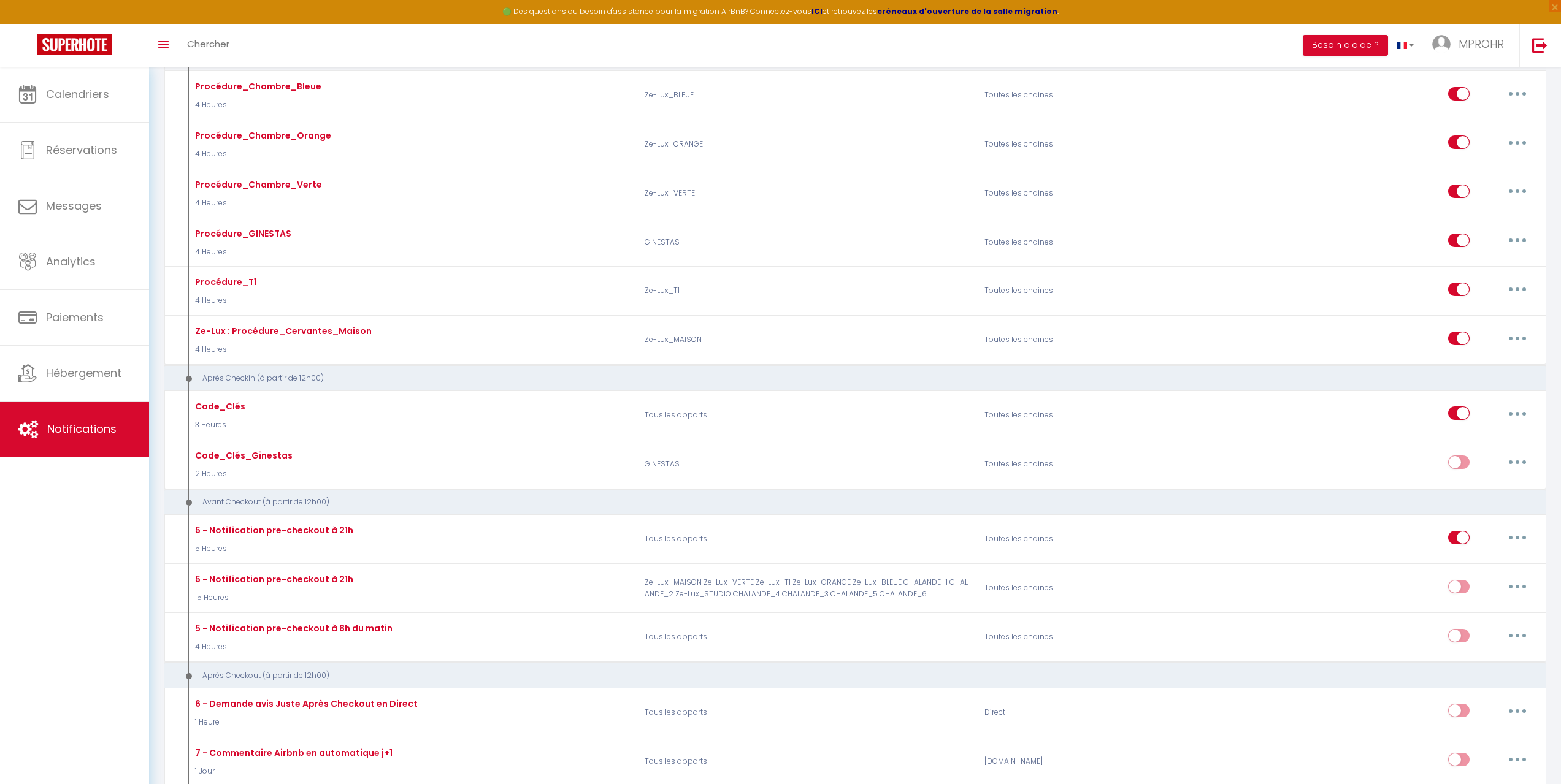
scroll to position [981, 0]
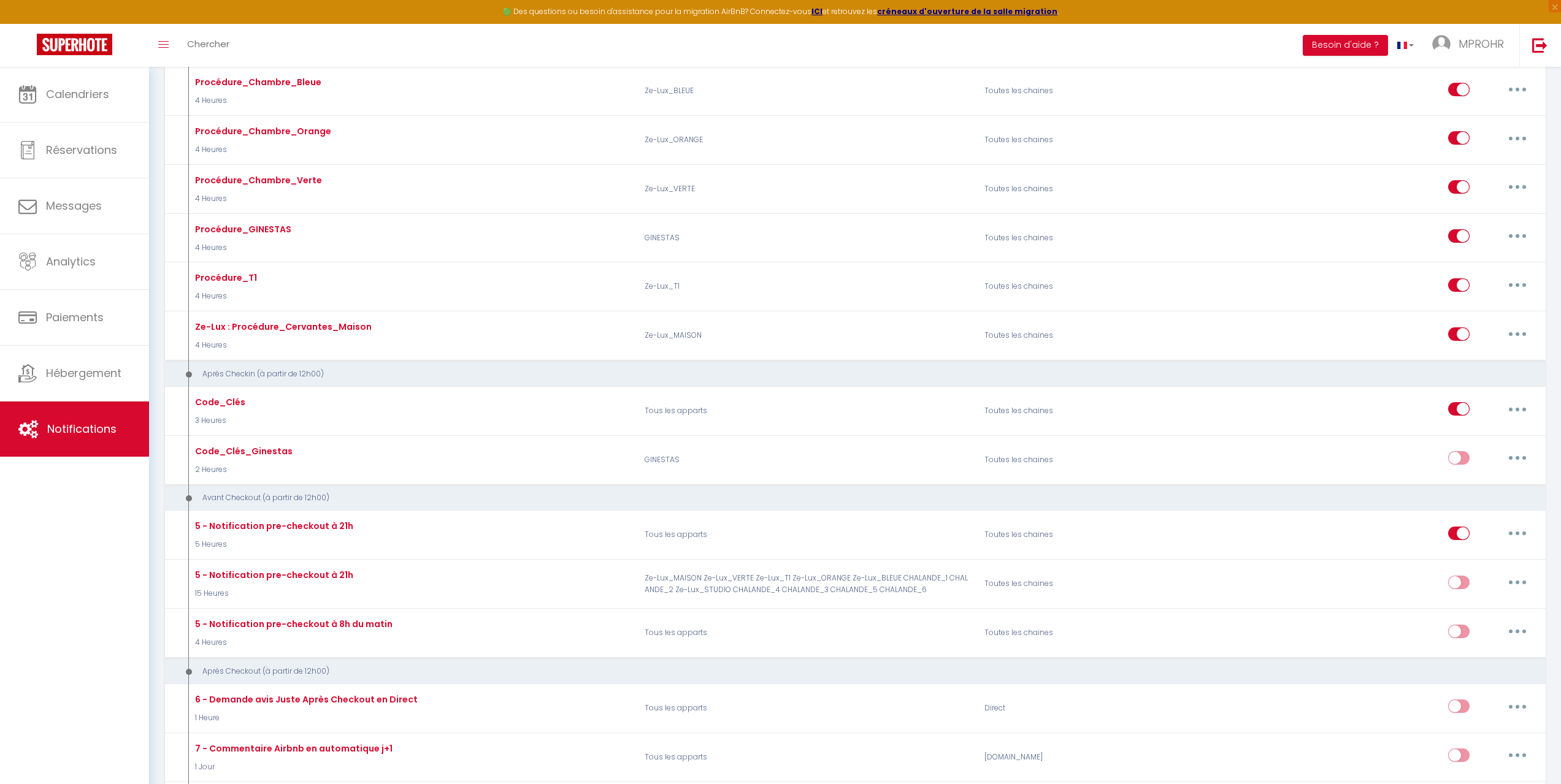
click at [1527, 414] on div at bounding box center [1448, 416] width 197 height 784
click at [1520, 411] on div at bounding box center [1448, 416] width 197 height 784
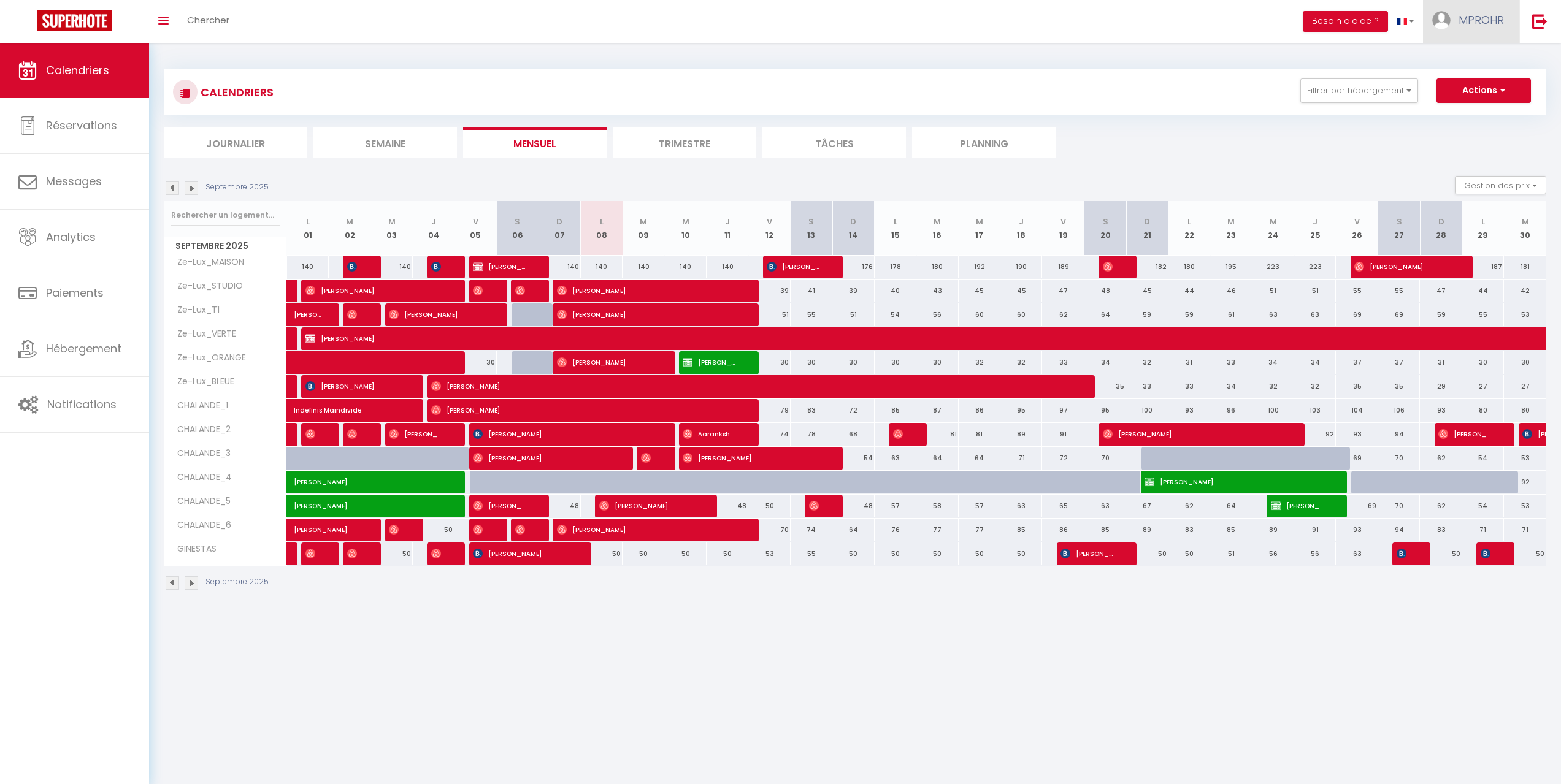
click at [1476, 19] on span "MPROHR" at bounding box center [1481, 20] width 45 height 15
click at [1542, 24] on img at bounding box center [1540, 21] width 15 height 15
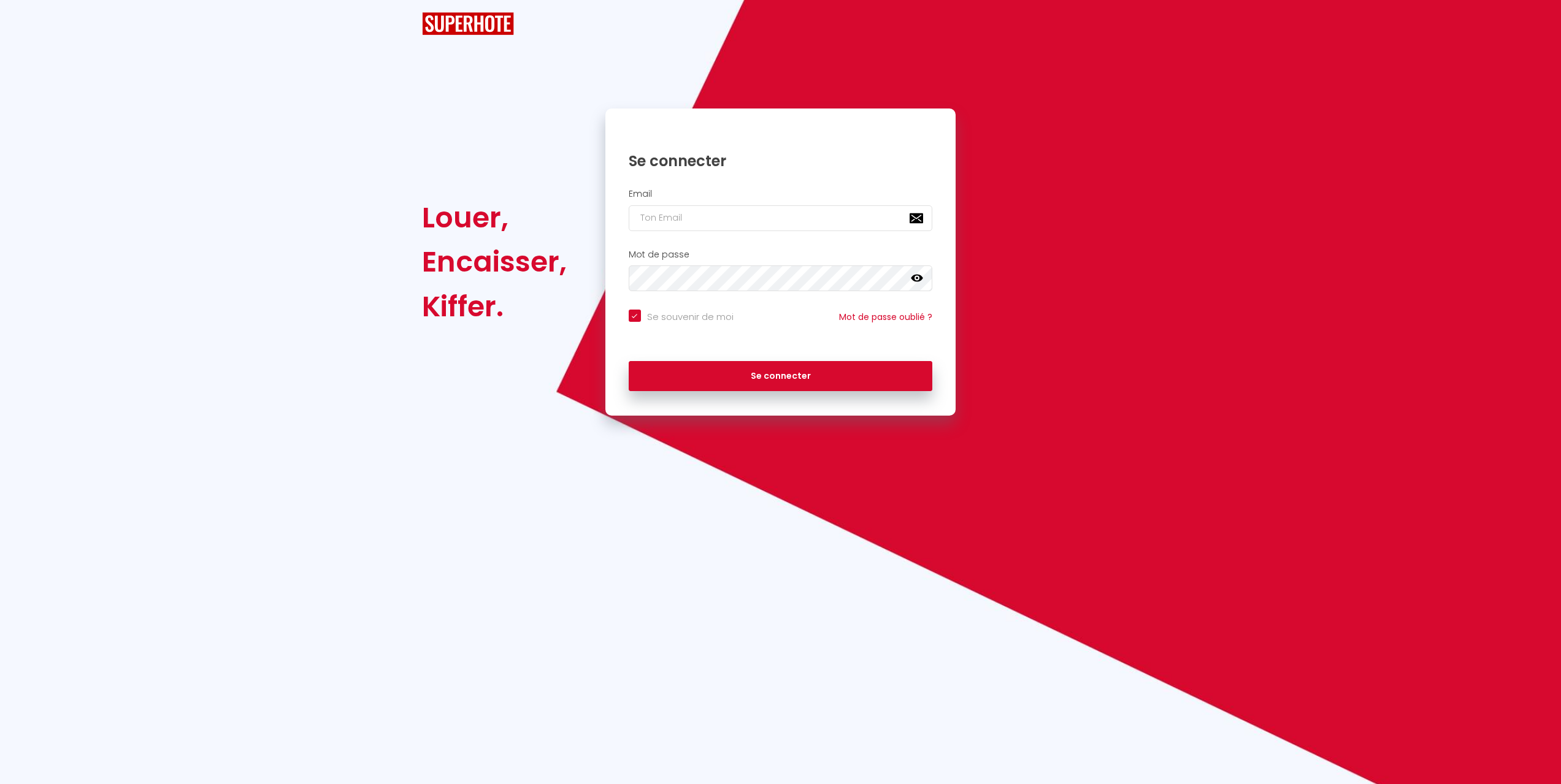
checkbox input "true"
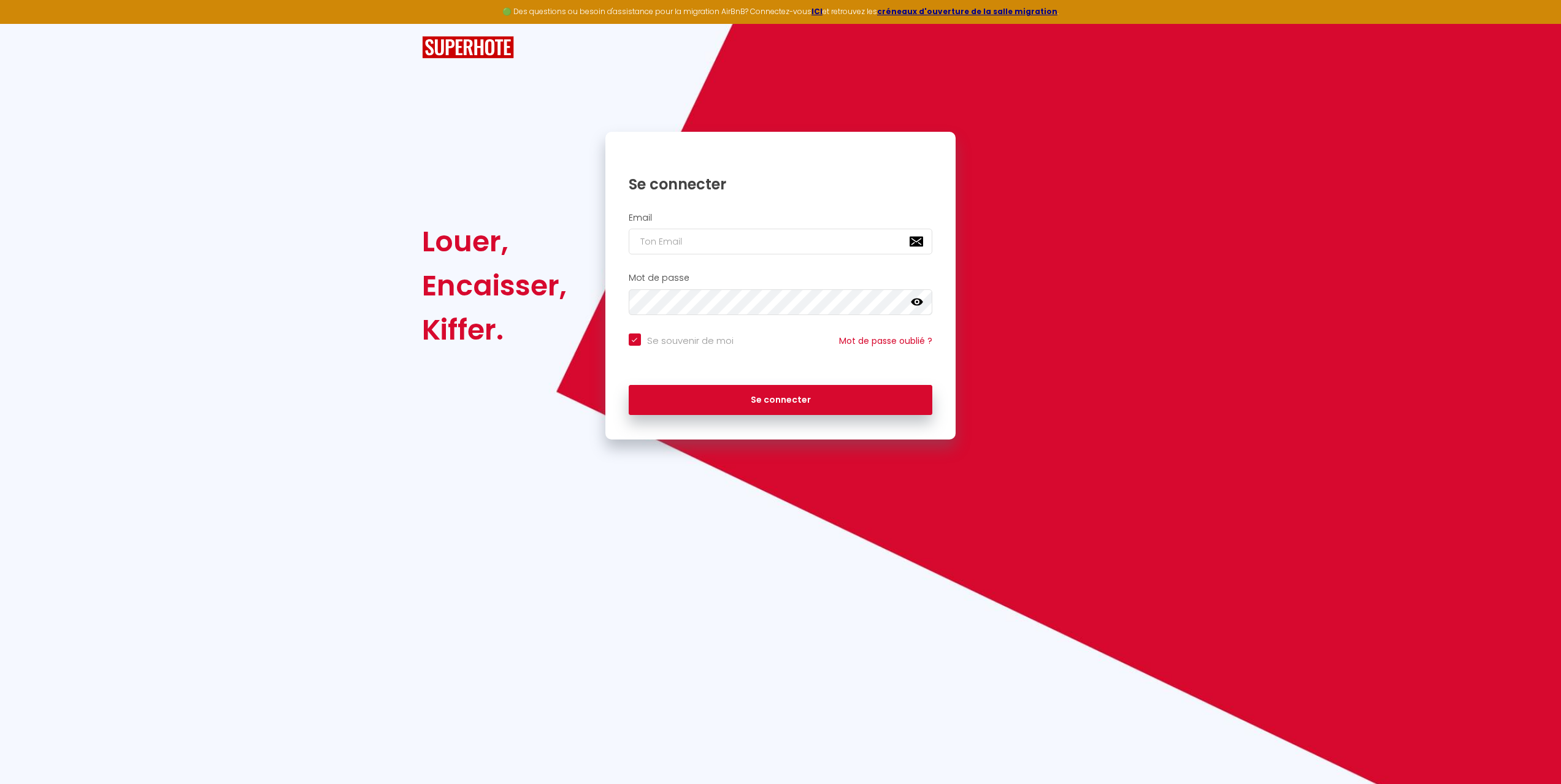
click at [1126, 222] on div "Louer, Encaisser, Kiffer. Se connecter Email Mot de passe false Se souvenir de …" at bounding box center [780, 286] width 733 height 308
click at [776, 247] on input "email" at bounding box center [780, 241] width 304 height 26
type input "[EMAIL_ADDRESS][DOMAIN_NAME]"
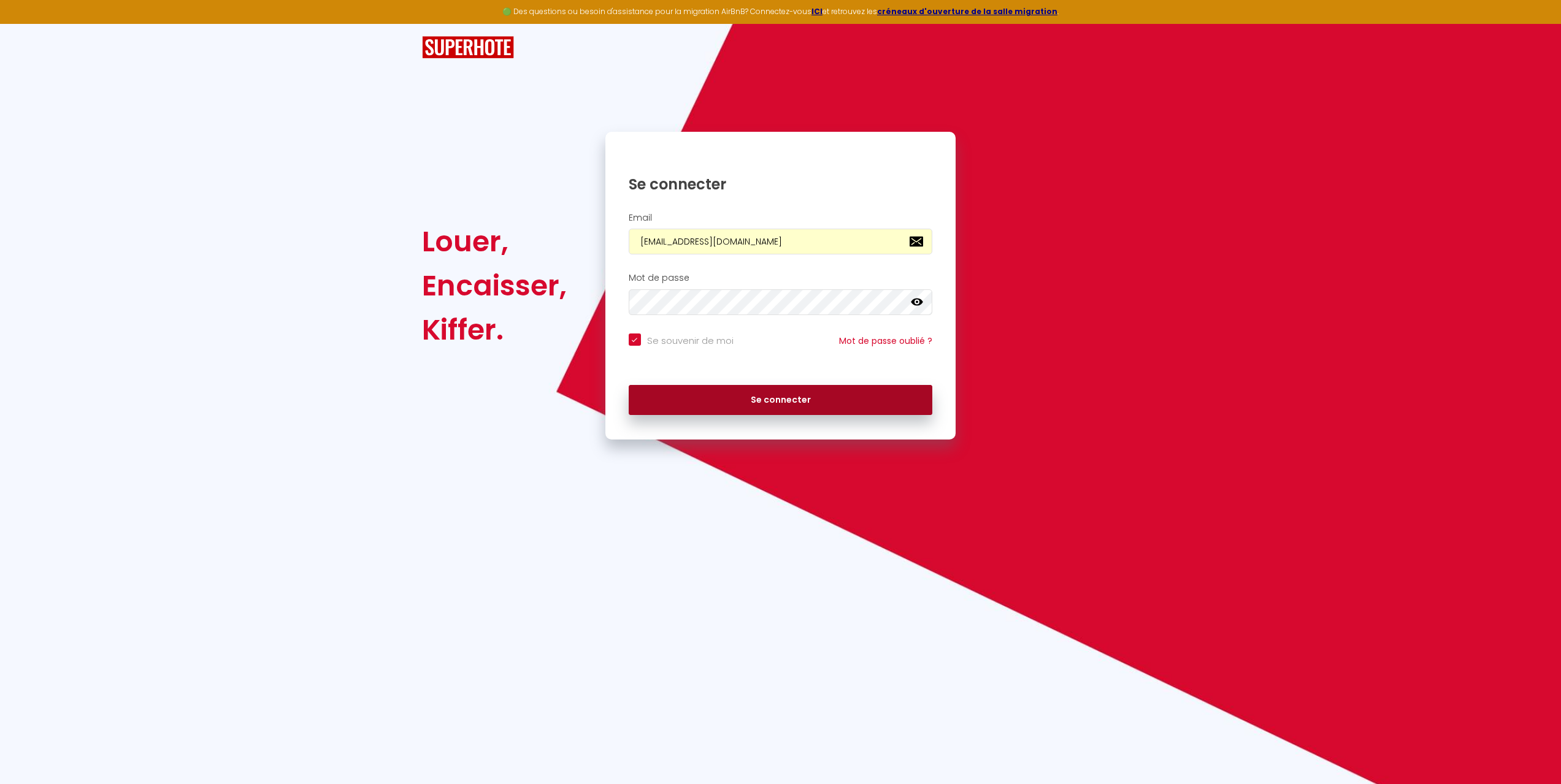
click at [736, 399] on button "Se connecter" at bounding box center [780, 400] width 304 height 31
checkbox input "true"
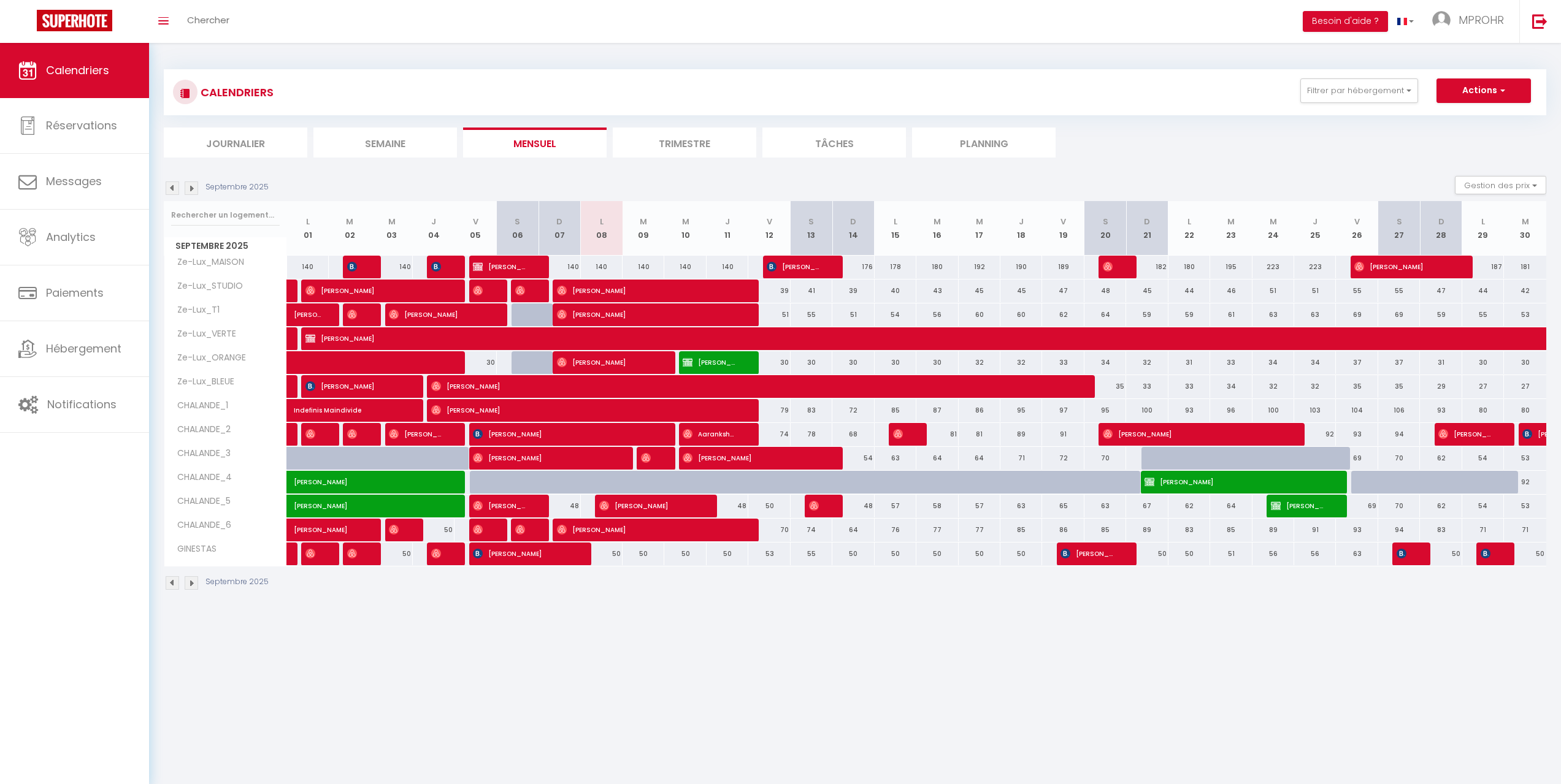
click at [1146, 134] on ul "Journalier [GEOGRAPHIC_DATA] Mensuel Trimestre Tâches Planning" at bounding box center [855, 142] width 1383 height 30
click at [1145, 126] on div "CALENDRIERS Filtrer par hébergement ZELUX_CAPITOLE CHALANDE_1 CHALANDE_2 CHALAN…" at bounding box center [855, 113] width 1383 height 89
click at [1183, 87] on div "CALENDRIERS Filtrer par hébergement ZELUX_CAPITOLE CHALANDE_1 CHALANDE_2 CHALAN…" at bounding box center [855, 92] width 1364 height 28
click at [1143, 119] on div "CALENDRIERS Filtrer par hébergement ZELUX_CAPITOLE CHALANDE_1 CHALANDE_2 CHALAN…" at bounding box center [855, 113] width 1383 height 89
click at [1151, 106] on div "CALENDRIERS Filtrer par hébergement ZELUX_CAPITOLE CHALANDE_1 CHALANDE_2 CHALAN…" at bounding box center [855, 92] width 1383 height 46
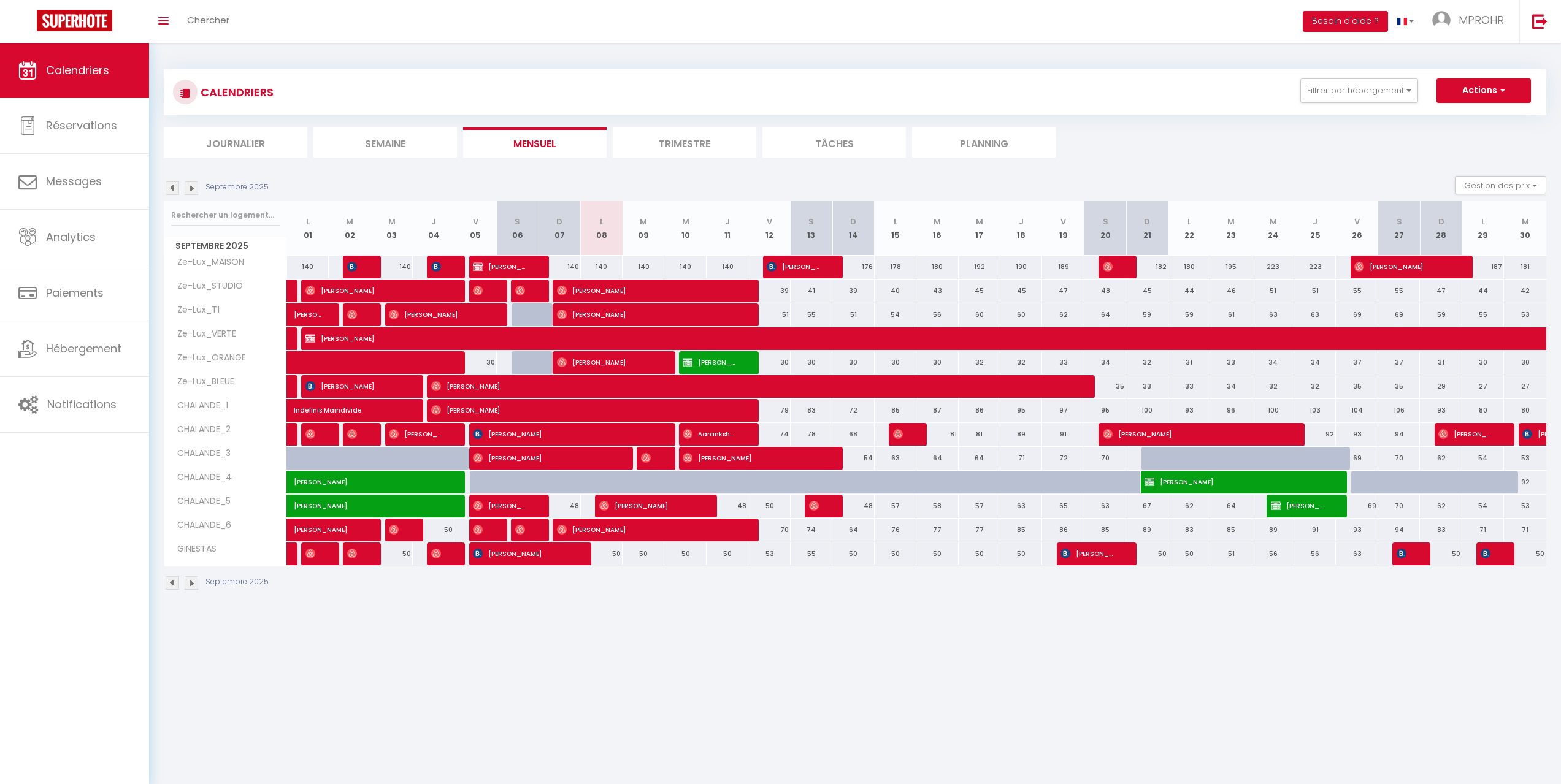
click at [1146, 99] on div "CALENDRIERS Filtrer par hébergement ZELUX_CAPITOLE CHALANDE_1 CHALANDE_2 CHALAN…" at bounding box center [855, 92] width 1364 height 28
click at [1138, 100] on div "CALENDRIERS Filtrer par hébergement ZELUX_CAPITOLE CHALANDE_1 CHALANDE_2 CHALAN…" at bounding box center [855, 92] width 1364 height 28
click at [960, 40] on div "Toggle menubar Chercher BUTTON Besoin d'aide ? MPROHR Paramètres Équipe" at bounding box center [820, 21] width 1462 height 43
click at [988, 60] on div "CALENDRIERS Filtrer par hébergement ZELUX_CAPITOLE CHALANDE_1 CHALANDE_2 CHALAN…" at bounding box center [855, 330] width 1383 height 545
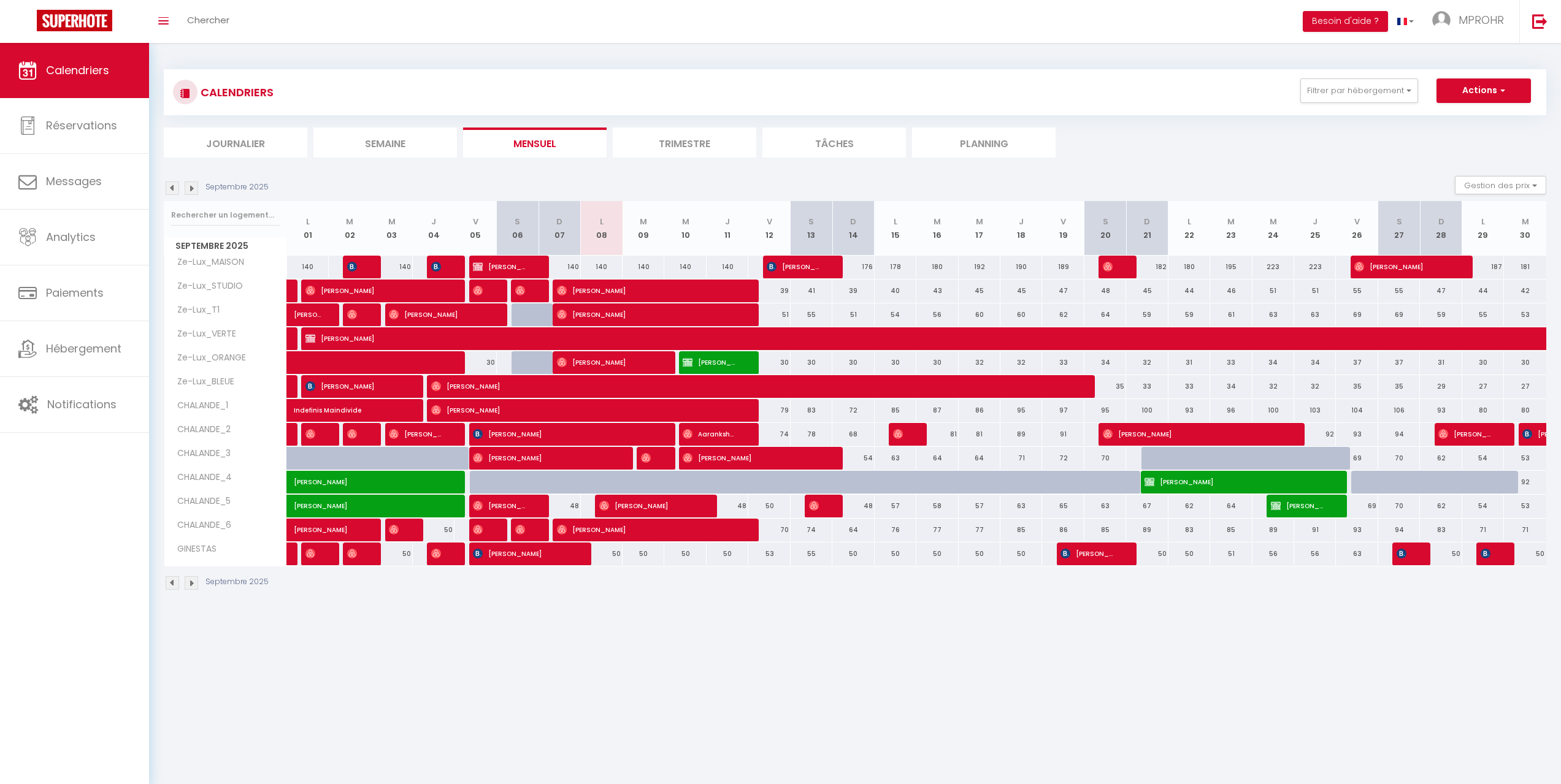
click at [997, 69] on div "CALENDRIERS Filtrer par hébergement ZELUX_CAPITOLE CHALANDE_1 CHALANDE_2 CHALAN…" at bounding box center [855, 92] width 1383 height 46
click at [1046, 102] on div "CALENDRIERS Filtrer par hébergement ZELUX_CAPITOLE CHALANDE_1 CHALANDE_2 CHALAN…" at bounding box center [855, 92] width 1364 height 28
drag, startPoint x: 1054, startPoint y: 100, endPoint x: 1076, endPoint y: 82, distance: 28.4
click at [1054, 99] on div "CALENDRIERS Filtrer par hébergement ZELUX_CAPITOLE CHALANDE_1 CHALANDE_2 CHALAN…" at bounding box center [855, 92] width 1364 height 28
click at [830, 16] on div "Toggle menubar Chercher BUTTON Besoin d'aide ? MPROHR Paramètres Équipe" at bounding box center [820, 21] width 1462 height 43
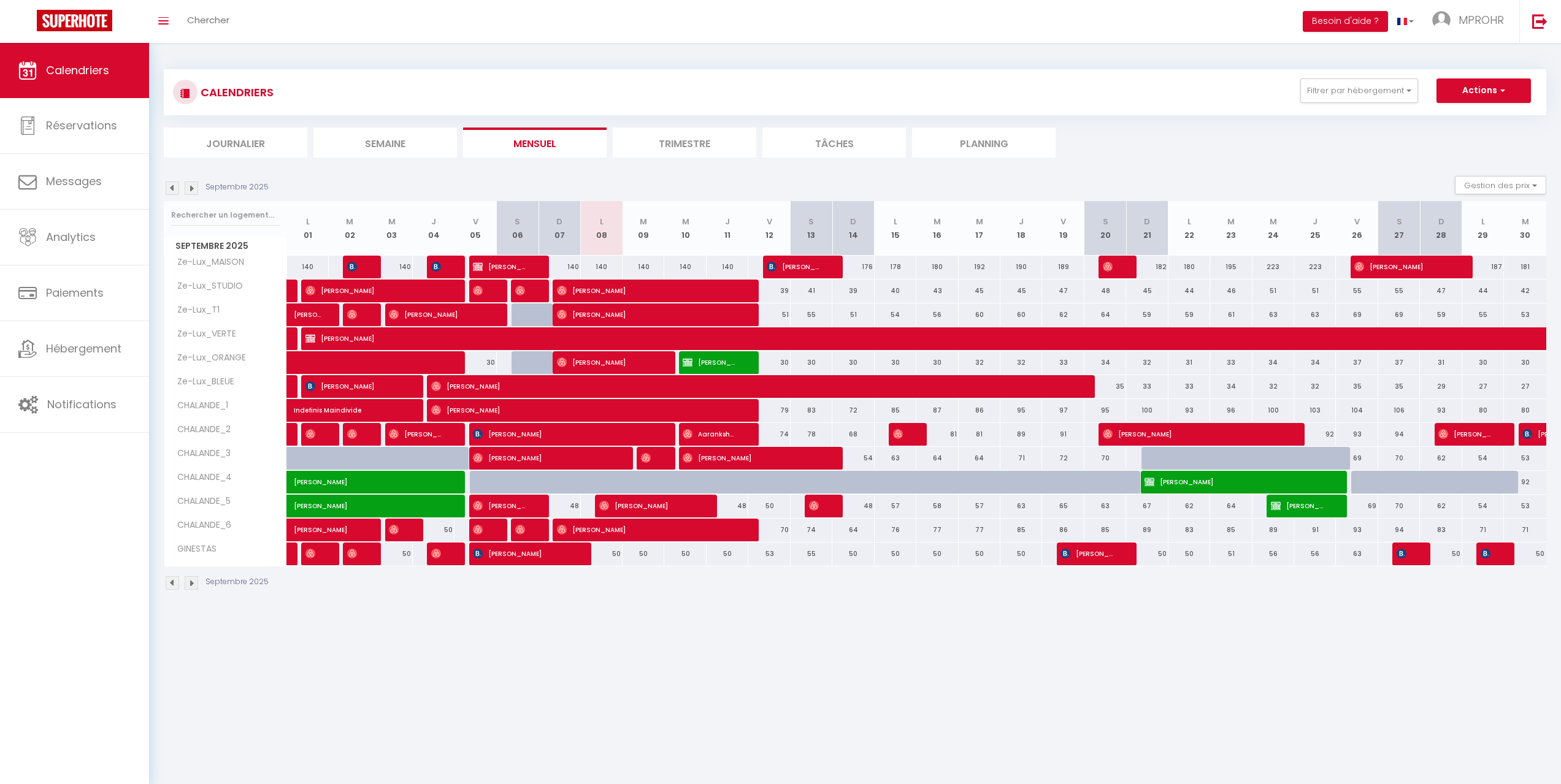
click at [941, 47] on div "CALENDRIERS Filtrer par hébergement ZELUX_CAPITOLE CHALANDE_1 CHALANDE_2 CHALAN…" at bounding box center [855, 330] width 1412 height 574
click at [919, 30] on div "Toggle menubar Chercher BUTTON Besoin d'aide ? MPROHR Paramètres Équipe" at bounding box center [820, 21] width 1462 height 43
click at [1173, 144] on ul "Journalier [GEOGRAPHIC_DATA] Mensuel Trimestre Tâches Planning" at bounding box center [855, 142] width 1383 height 30
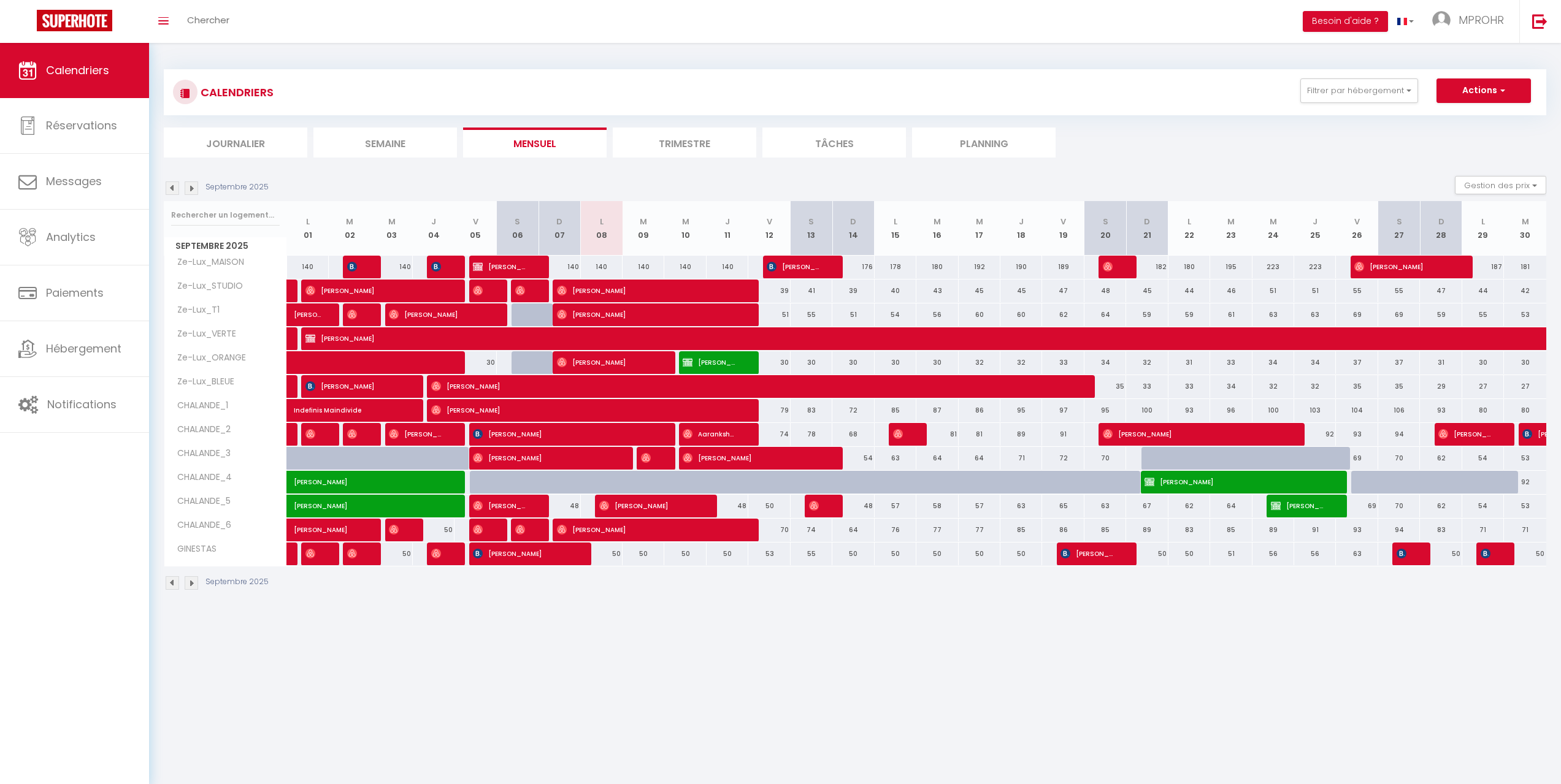
drag, startPoint x: 1184, startPoint y: 124, endPoint x: 1244, endPoint y: 262, distance: 150.5
click at [1188, 126] on div "CALENDRIERS Filtrer par hébergement ZELUX_CAPITOLE CHALANDE_1 CHALANDE_2 CHALAN…" at bounding box center [855, 113] width 1383 height 89
click at [531, 84] on div "CALENDRIERS Filtrer par hébergement ZELUX_CAPITOLE CHALANDE_1 CHALANDE_2 CHALAN…" at bounding box center [855, 92] width 1364 height 28
click at [590, 31] on div "Toggle menubar Chercher BUTTON Besoin d'aide ? MPROHR Paramètres Équipe" at bounding box center [820, 21] width 1462 height 43
click at [588, 30] on div "Toggle menubar Chercher BUTTON Besoin d'aide ? MPROHR Paramètres Équipe" at bounding box center [820, 21] width 1462 height 43
